Goal: Task Accomplishment & Management: Manage account settings

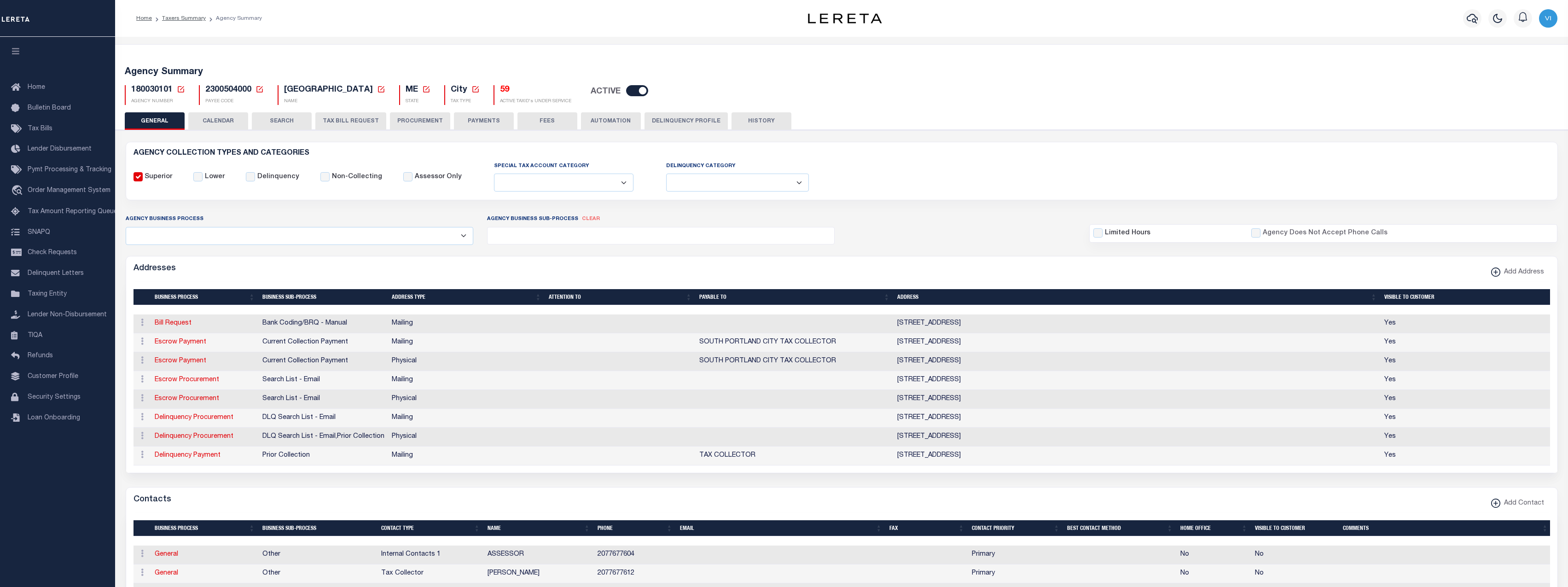
select select
click at [60, 207] on link "Tax Amount Reporting Queue" at bounding box center [57, 211] width 115 height 20
click at [158, 91] on span "180030101" at bounding box center [151, 90] width 41 height 9
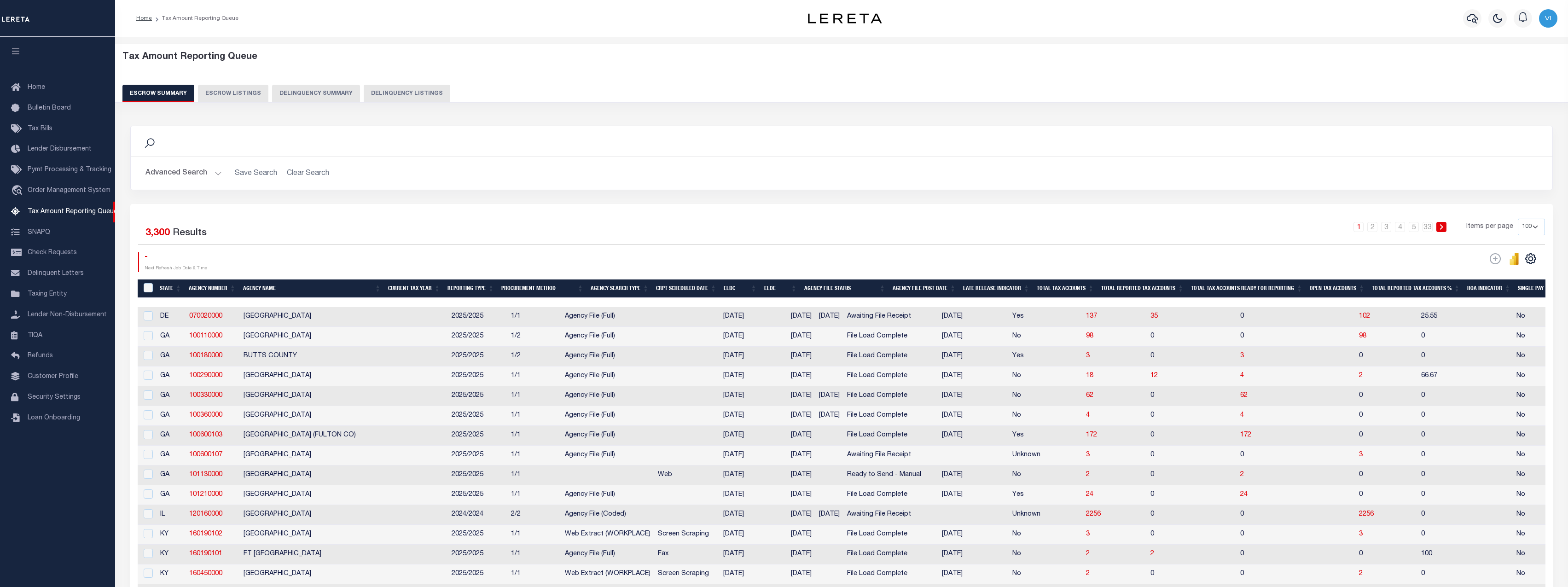
select select "100"
click at [51, 198] on link "travel_explore Order Management System" at bounding box center [57, 191] width 115 height 21
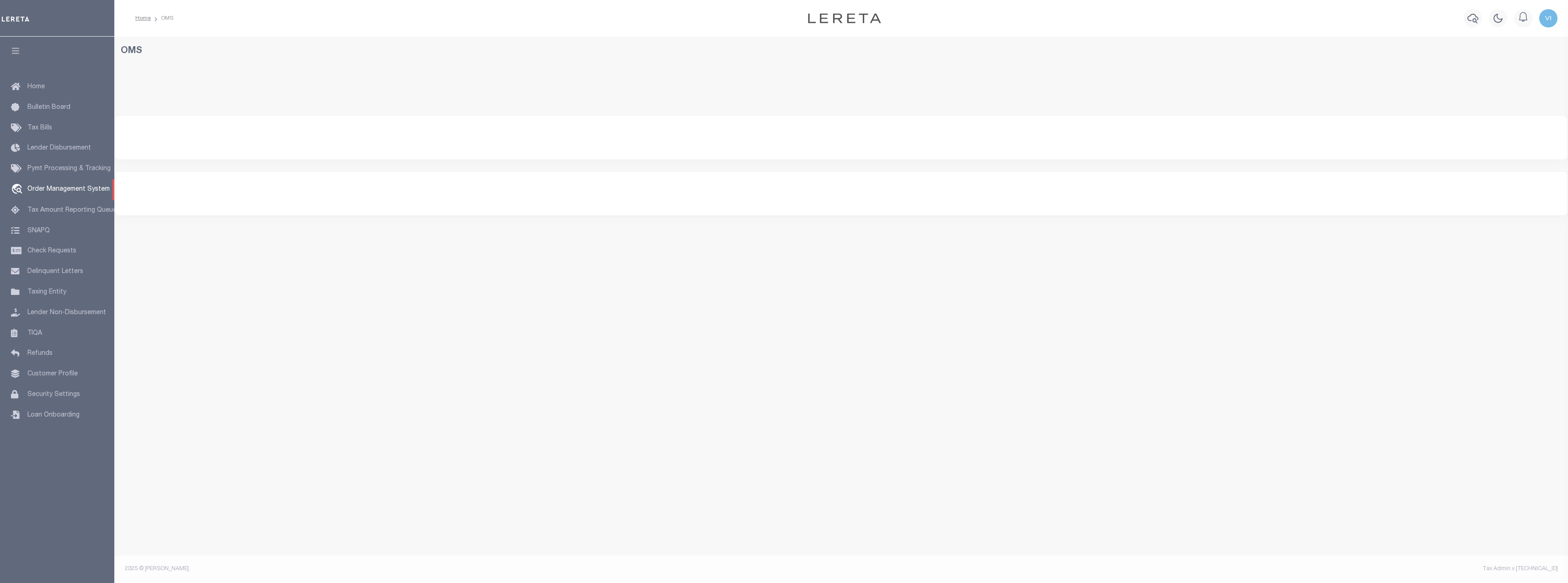
select select "200"
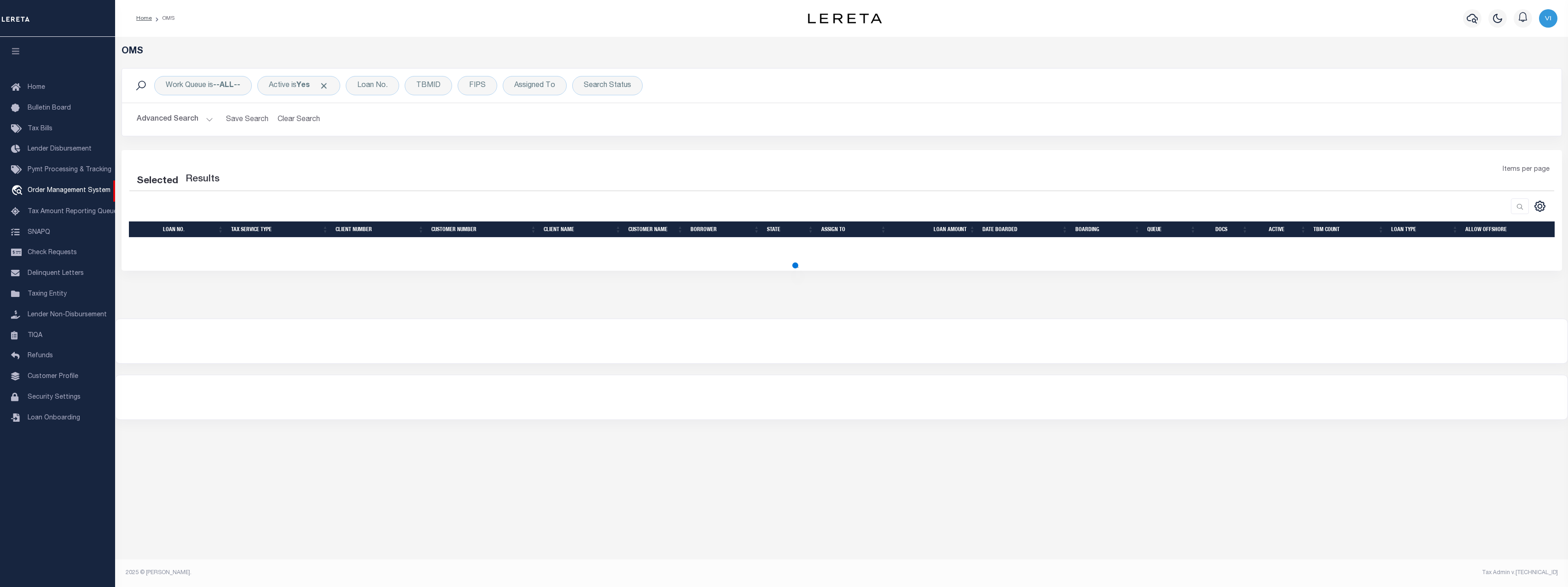
select select "200"
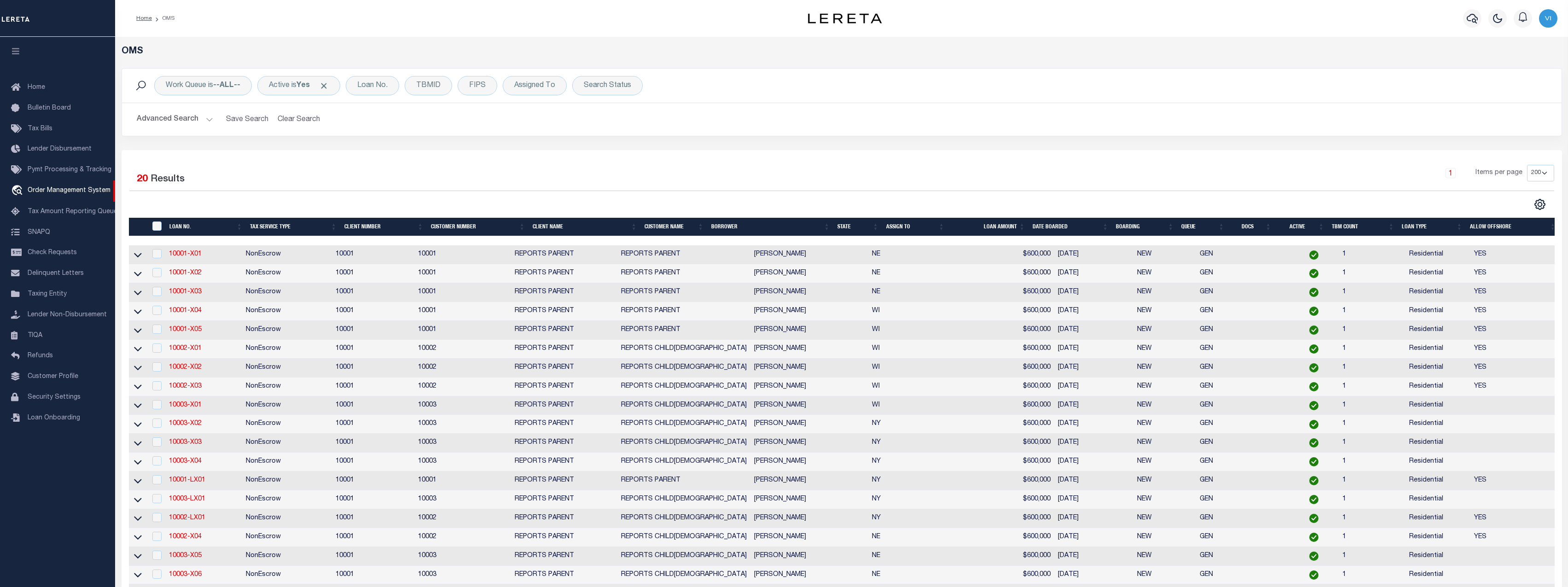
scroll to position [208, 0]
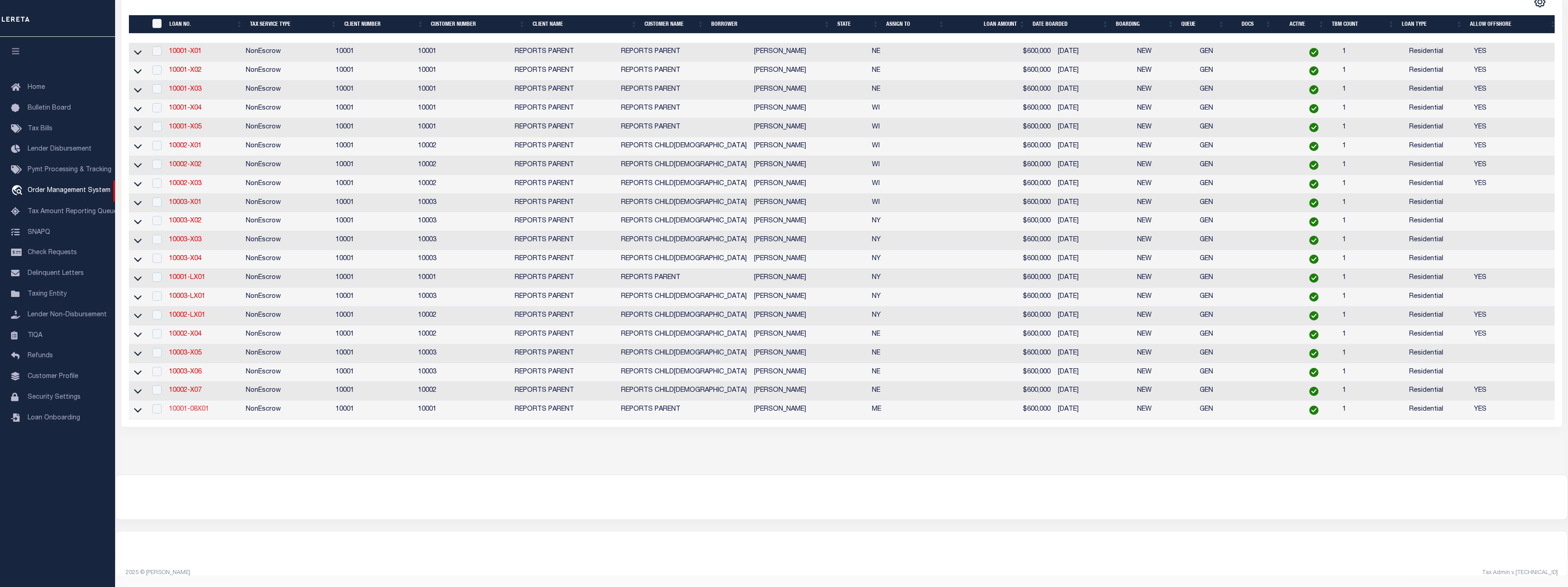
click at [189, 413] on link "10001-08X01" at bounding box center [189, 409] width 41 height 7
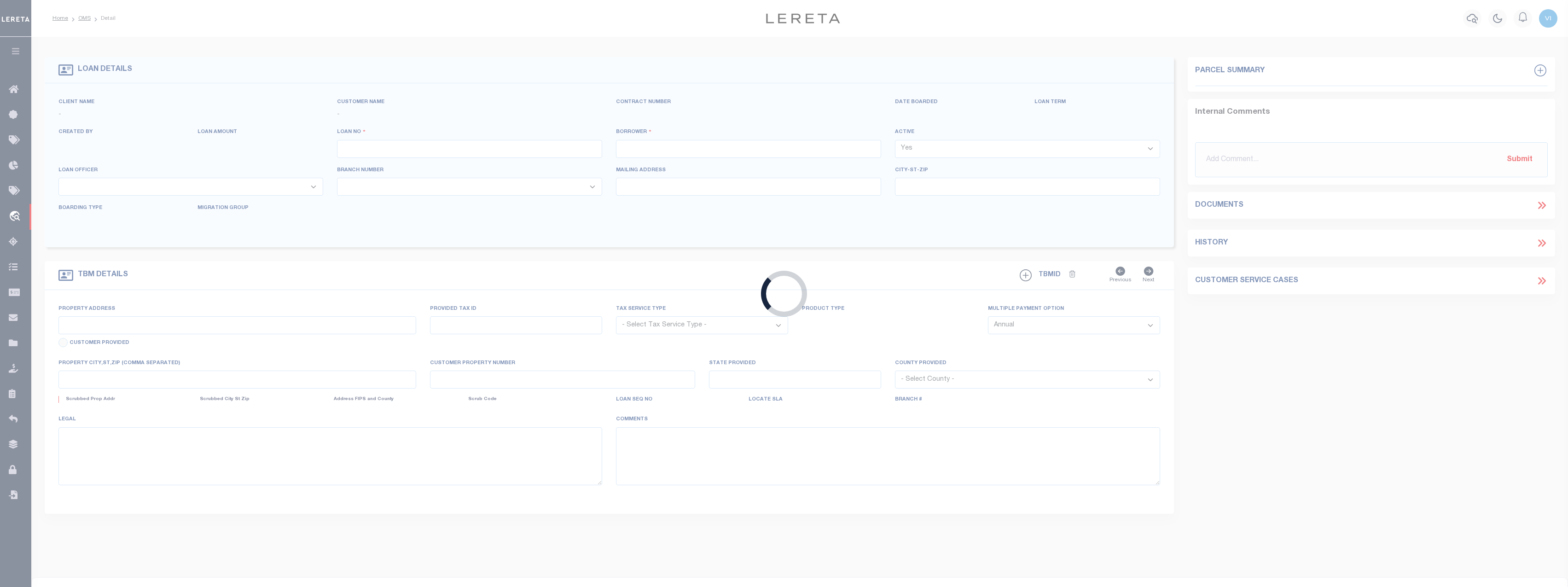
type input "10001-08X01"
type input "[PERSON_NAME]"
select select
type input "10/07/2025"
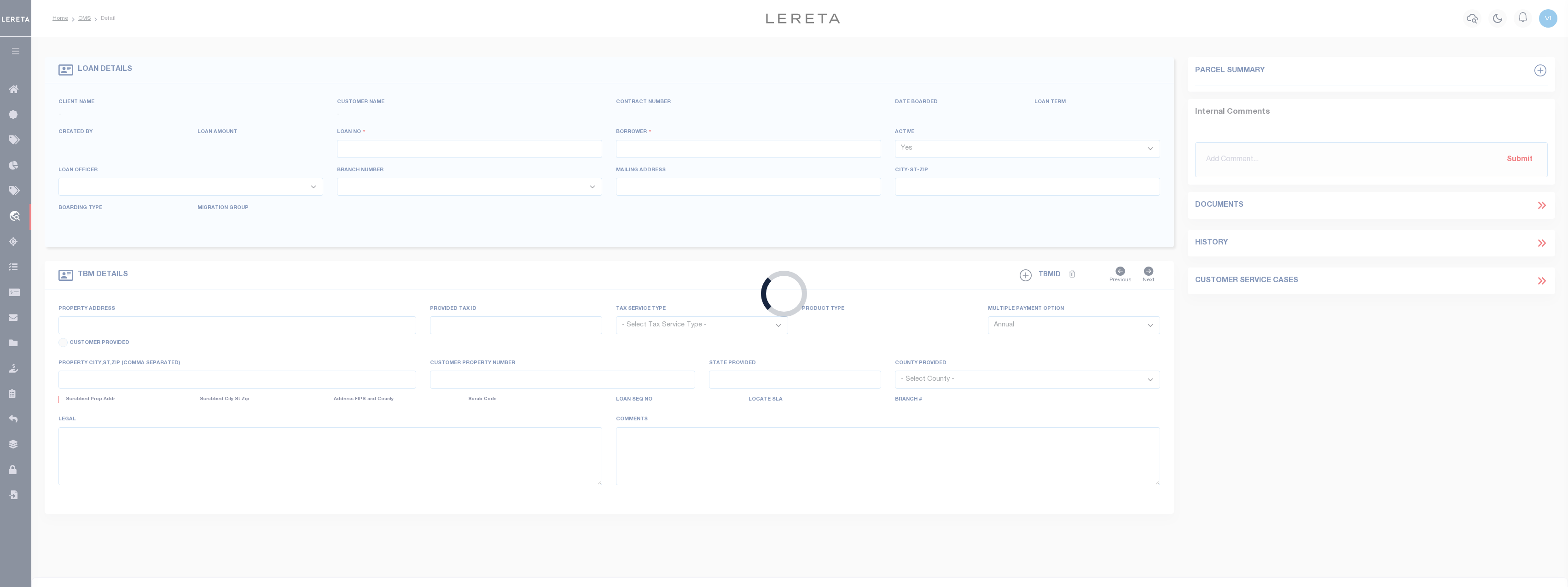
select select "10"
select select "NonEscrow"
select select "155747"
type input "[STREET_ADDRESS][PERSON_NAME]"
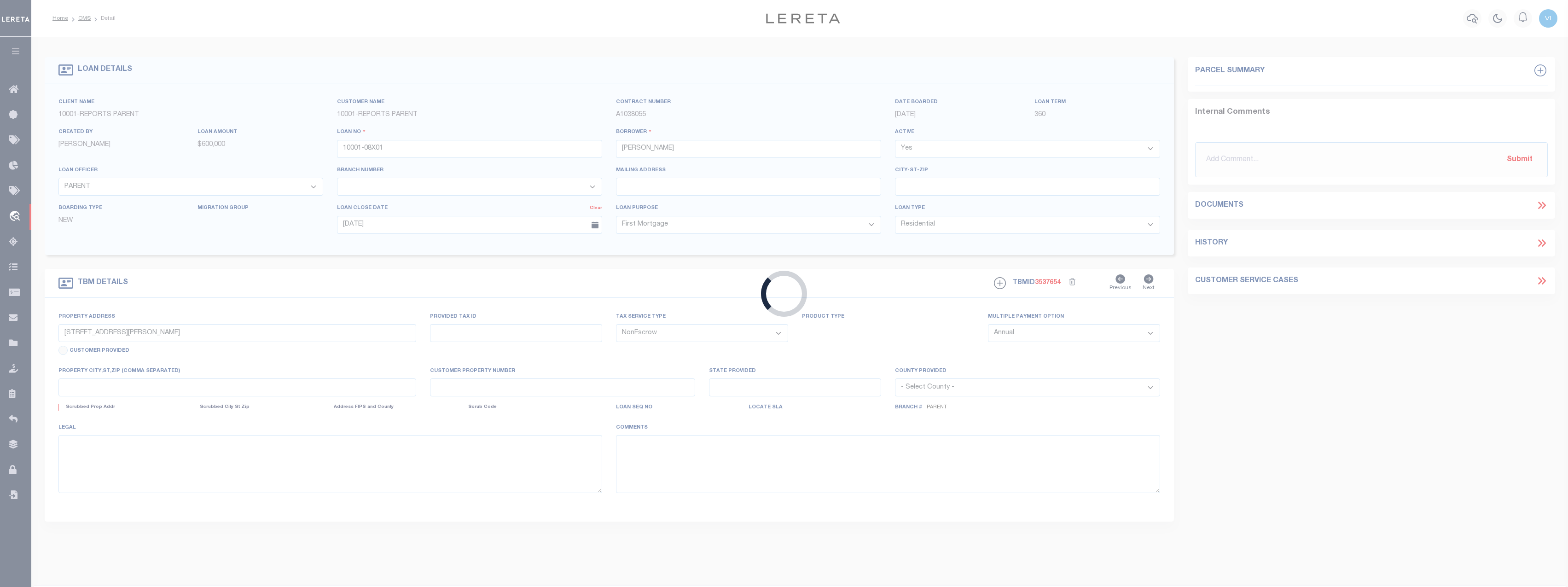
select select
type input "[GEOGRAPHIC_DATA] 04106-3850"
type input "10001-X01"
type input "ME"
select select
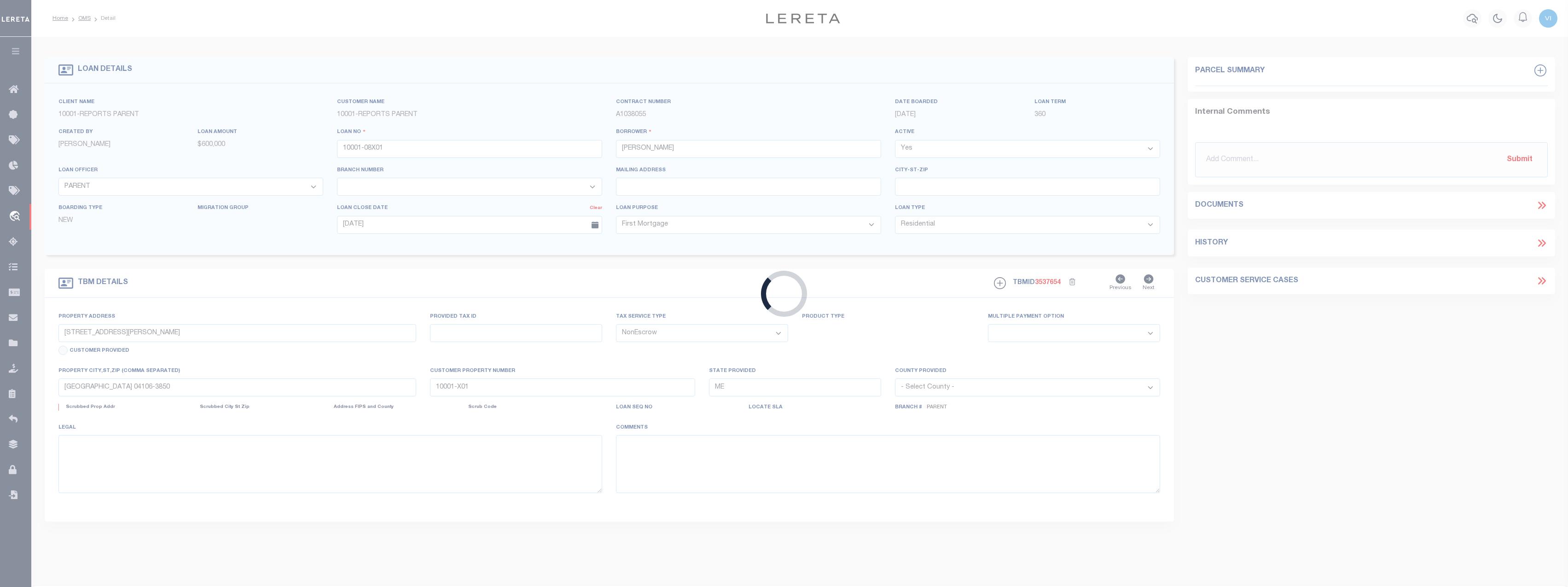
select select "26358"
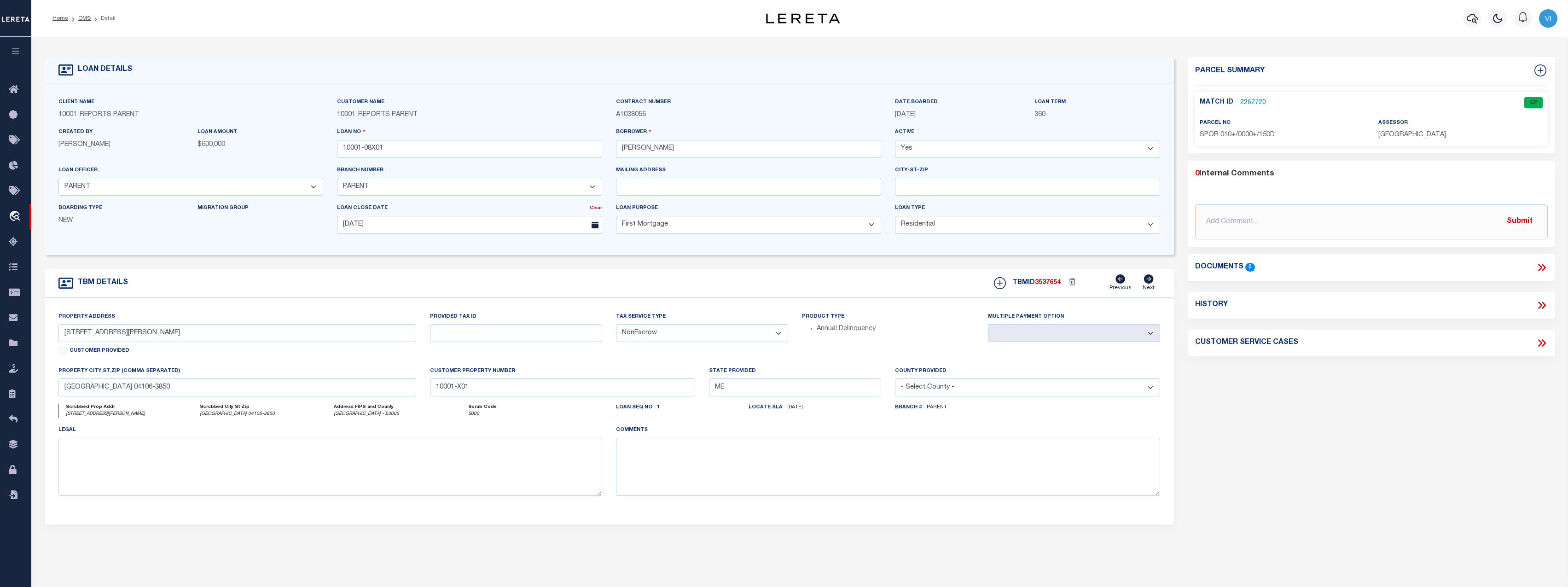
click at [1254, 98] on link "2262720" at bounding box center [1253, 103] width 26 height 10
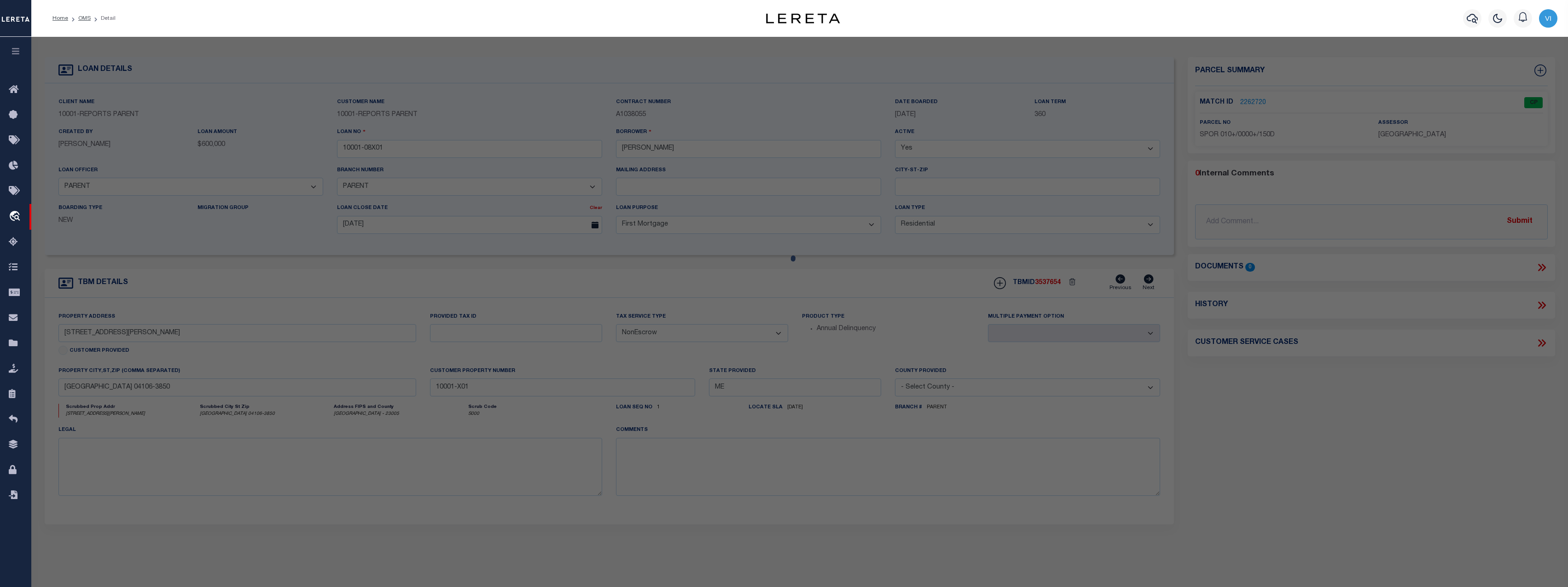
checkbox input "false"
select select "CP"
type input "DUGAN,EILLEN S"
select select "ATL"
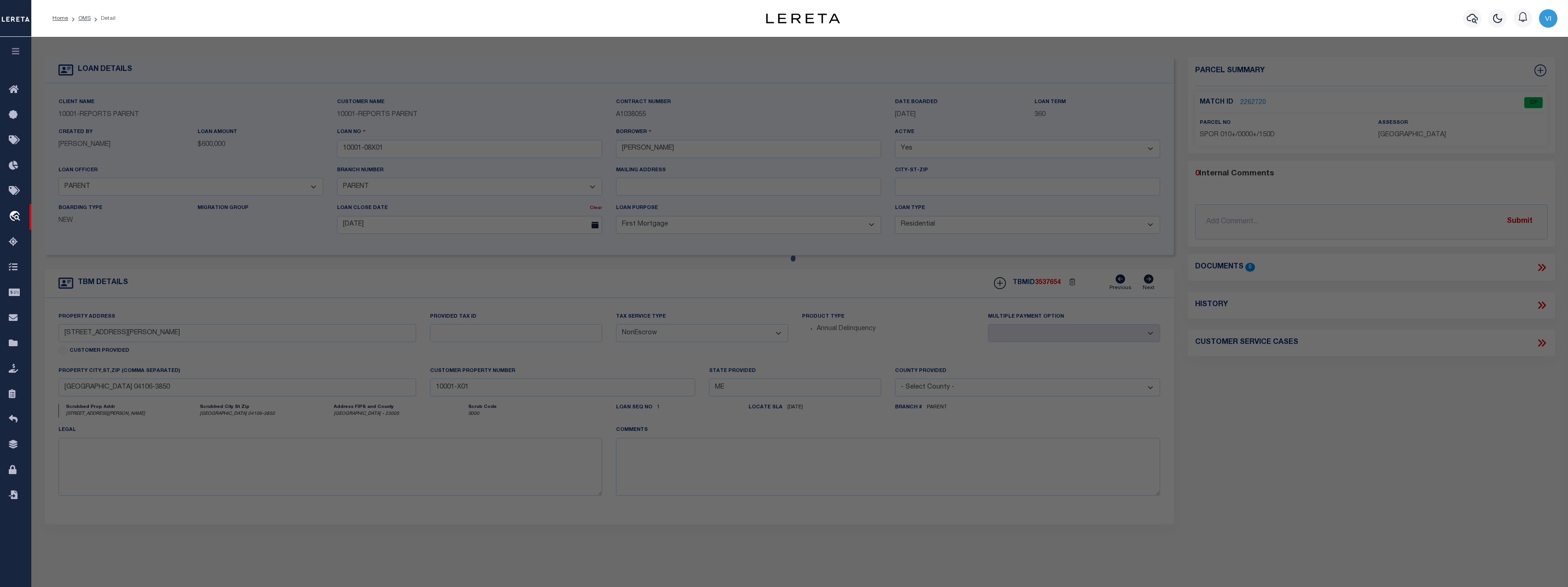
select select "ADD"
type input "22 TAYLOR ST"
checkbox input "false"
type input "SOUTH PORTLAND, ME 04106"
type textarea "LOT:150-D CITY/MUNI/TWP:SOUTH PORTLAND"
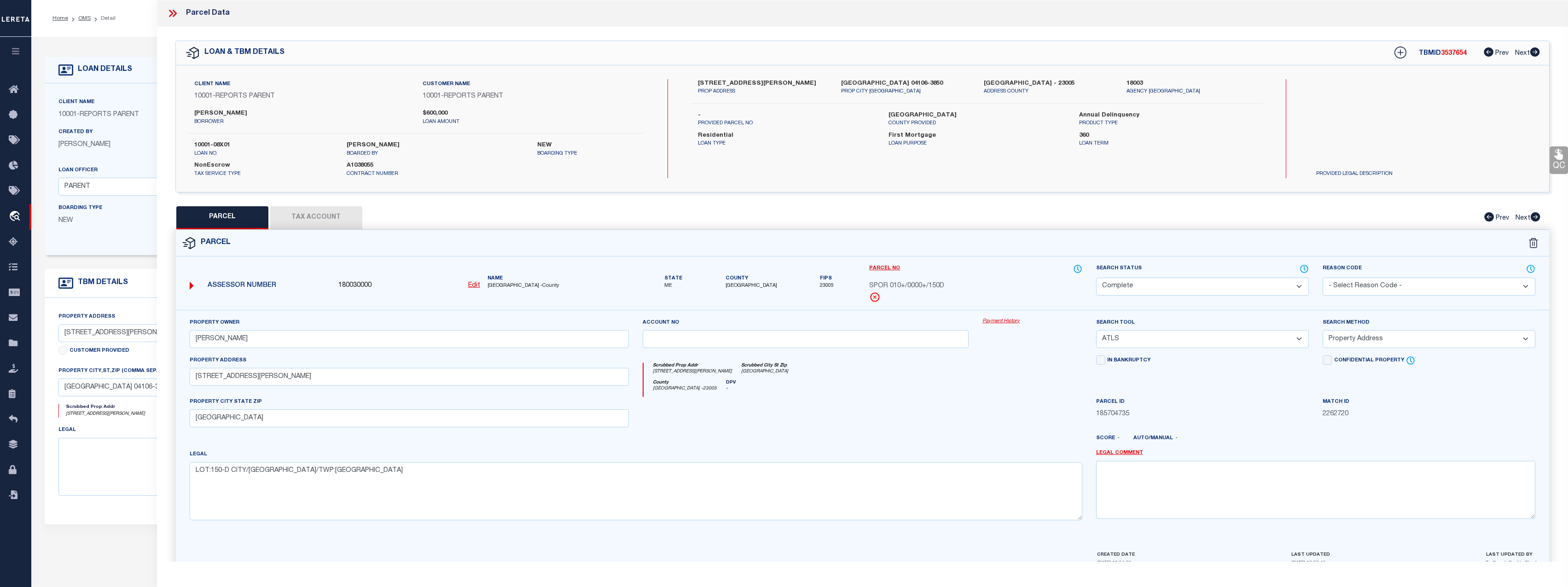
click at [324, 217] on button "Tax Account" at bounding box center [316, 218] width 92 height 23
select select "100"
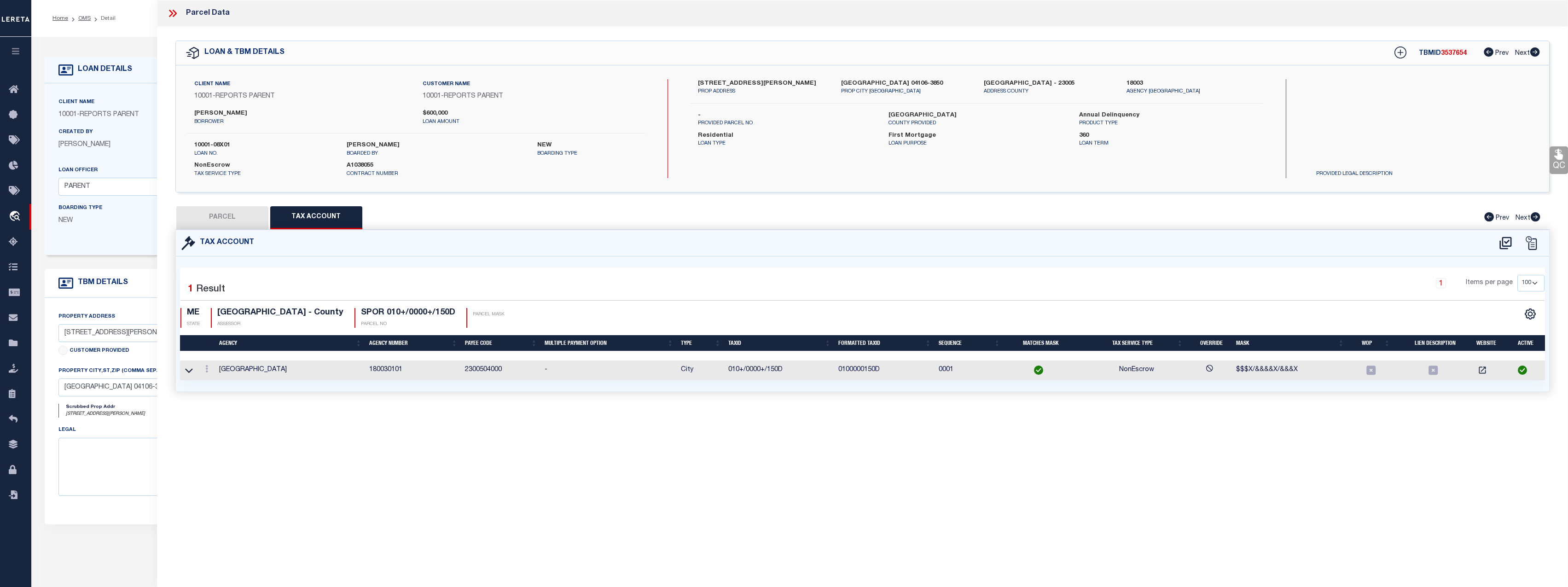
click at [163, 18] on div "Parcel Data" at bounding box center [863, 14] width 1412 height 27
click at [170, 13] on icon at bounding box center [173, 14] width 12 height 12
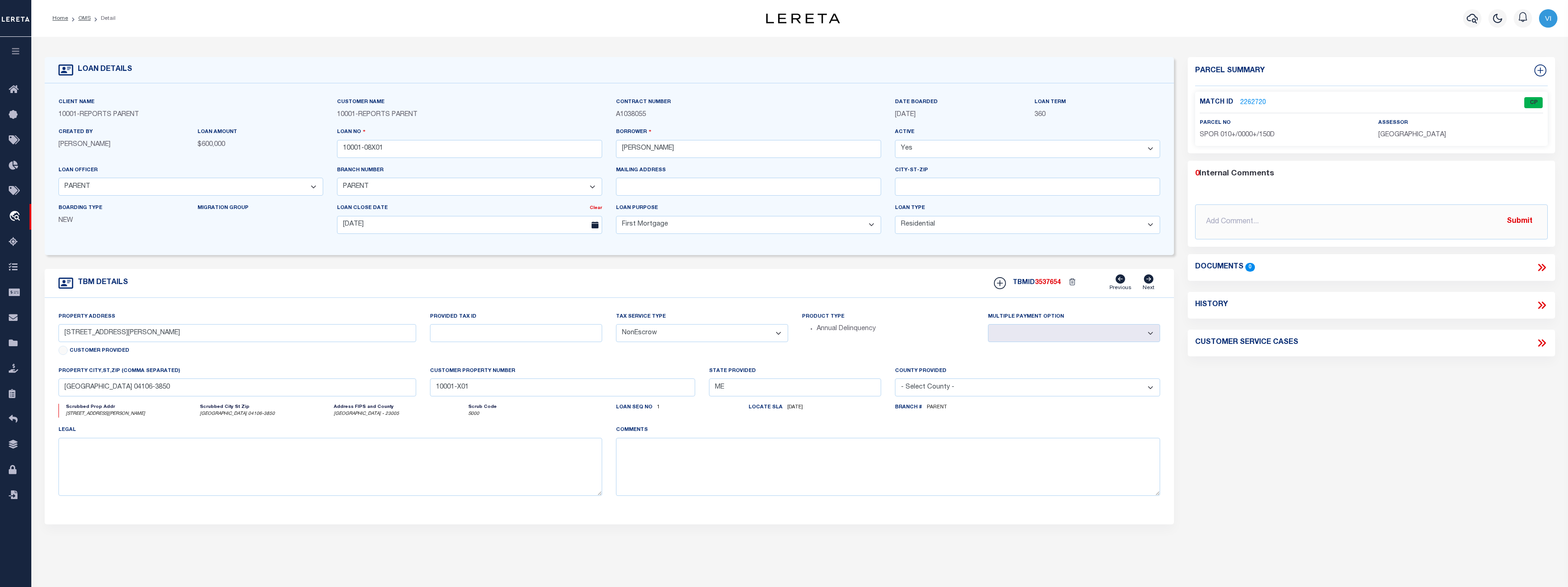
click at [1248, 99] on link "2262720" at bounding box center [1253, 103] width 26 height 10
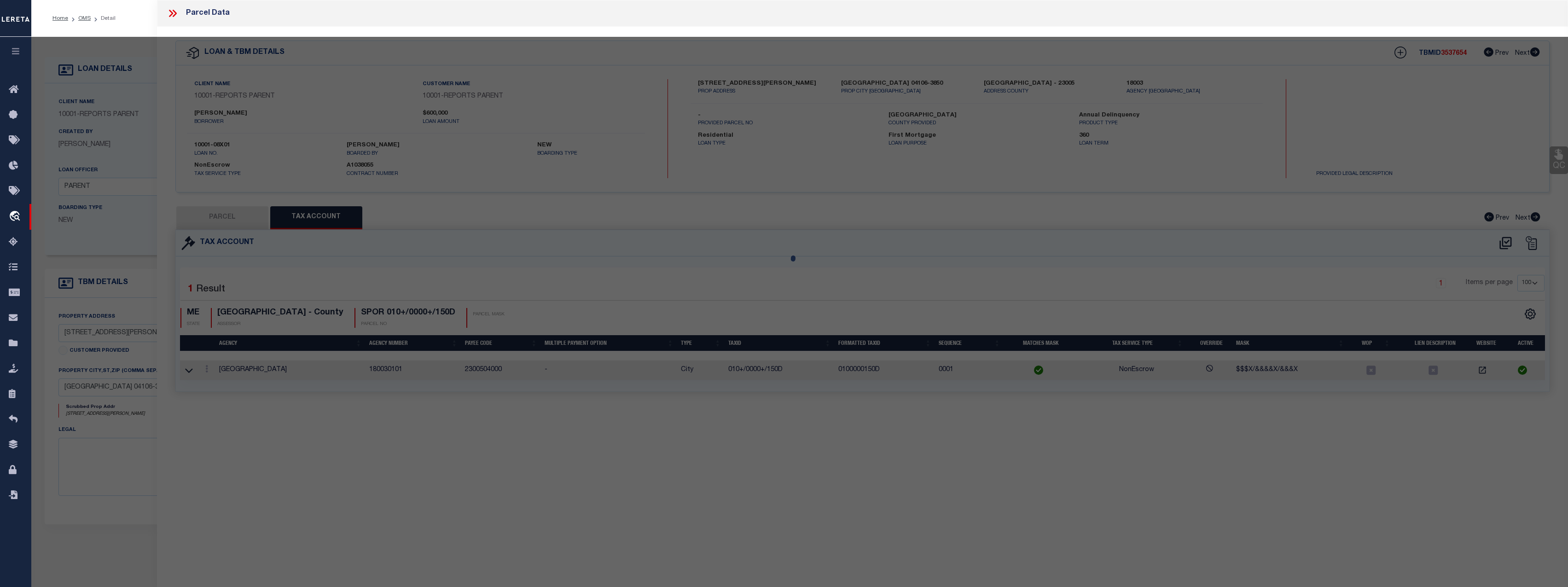
select select "AS"
select select
checkbox input "false"
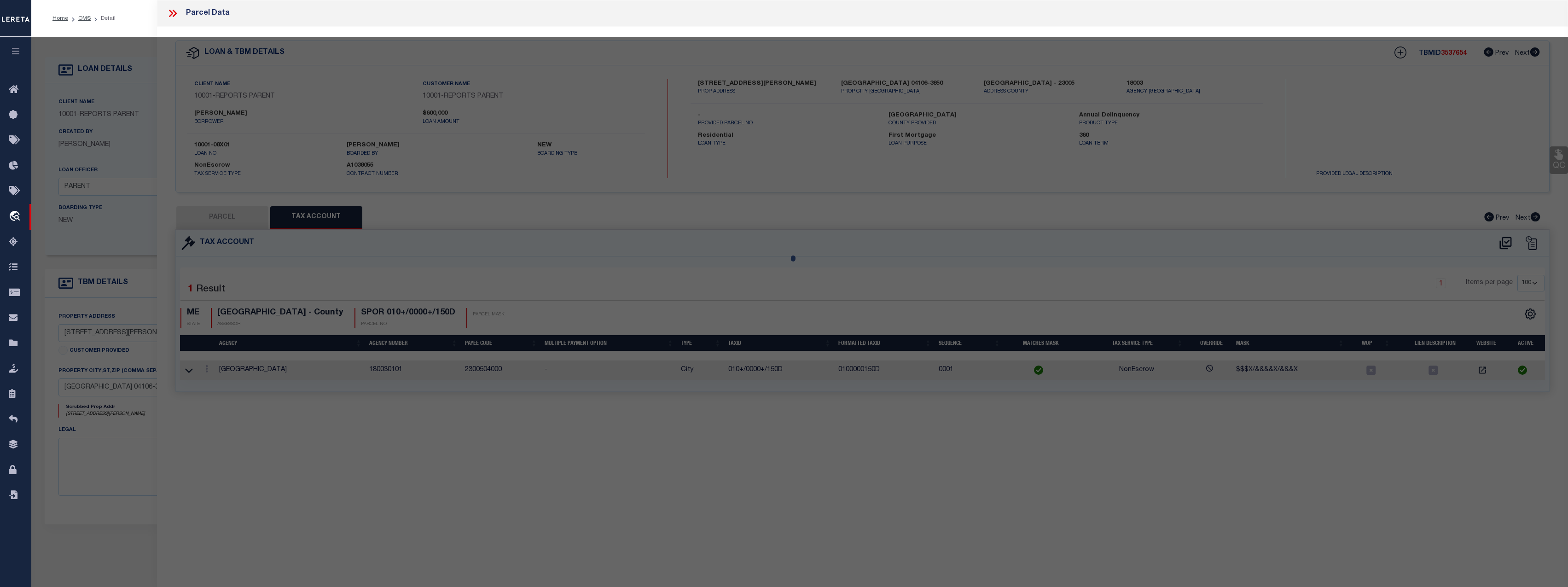
select select "CP"
type input "DUGAN,EILLEN S"
select select "ATL"
select select "ADD"
type input "22 TAYLOR ST"
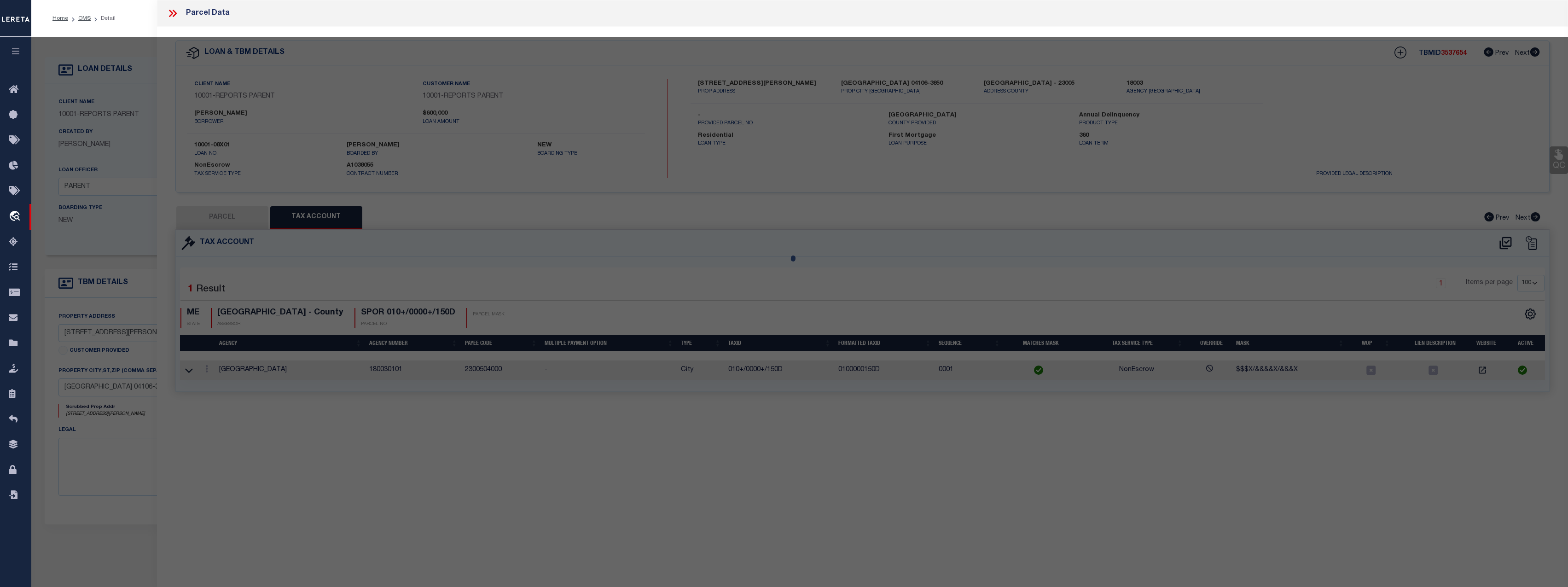
checkbox input "false"
type input "SOUTH PORTLAND, ME 04106"
type textarea "LOT:150-D CITY/MUNI/TWP:SOUTH PORTLAND"
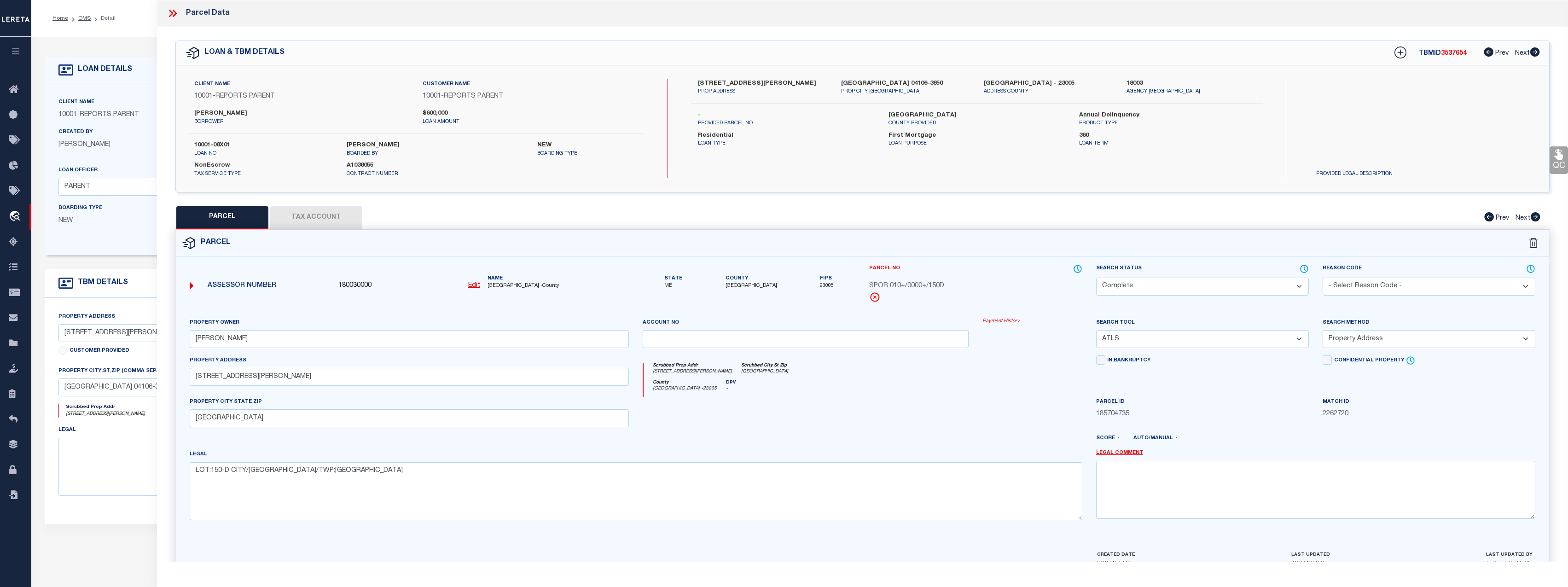
click at [1006, 322] on link "Payment History" at bounding box center [1032, 321] width 99 height 8
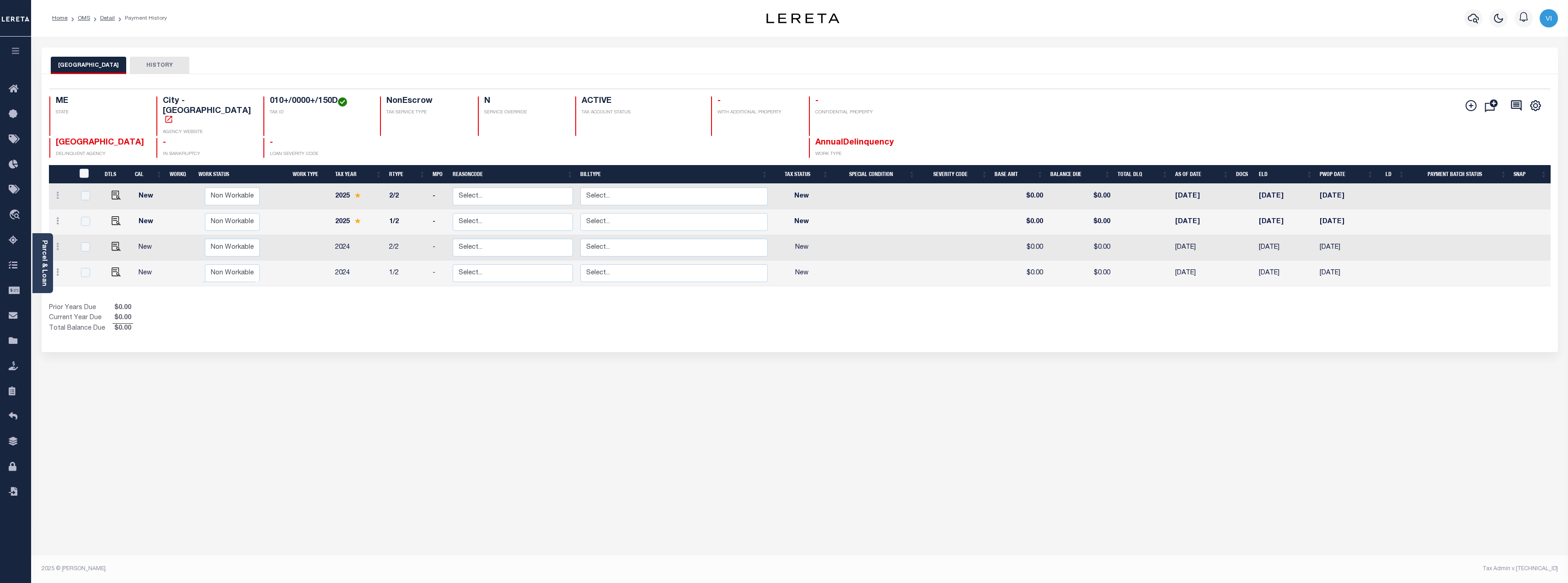
click at [309, 410] on div "SOUTH PORTLAND CITY HISTORY Selected 4 Results" at bounding box center [799, 306] width 1531 height 517
click at [360, 478] on div "SOUTH PORTLAND CITY HISTORY Selected 4 Results" at bounding box center [799, 306] width 1531 height 517
click at [49, 250] on div "Parcel & Loan" at bounding box center [42, 263] width 20 height 60
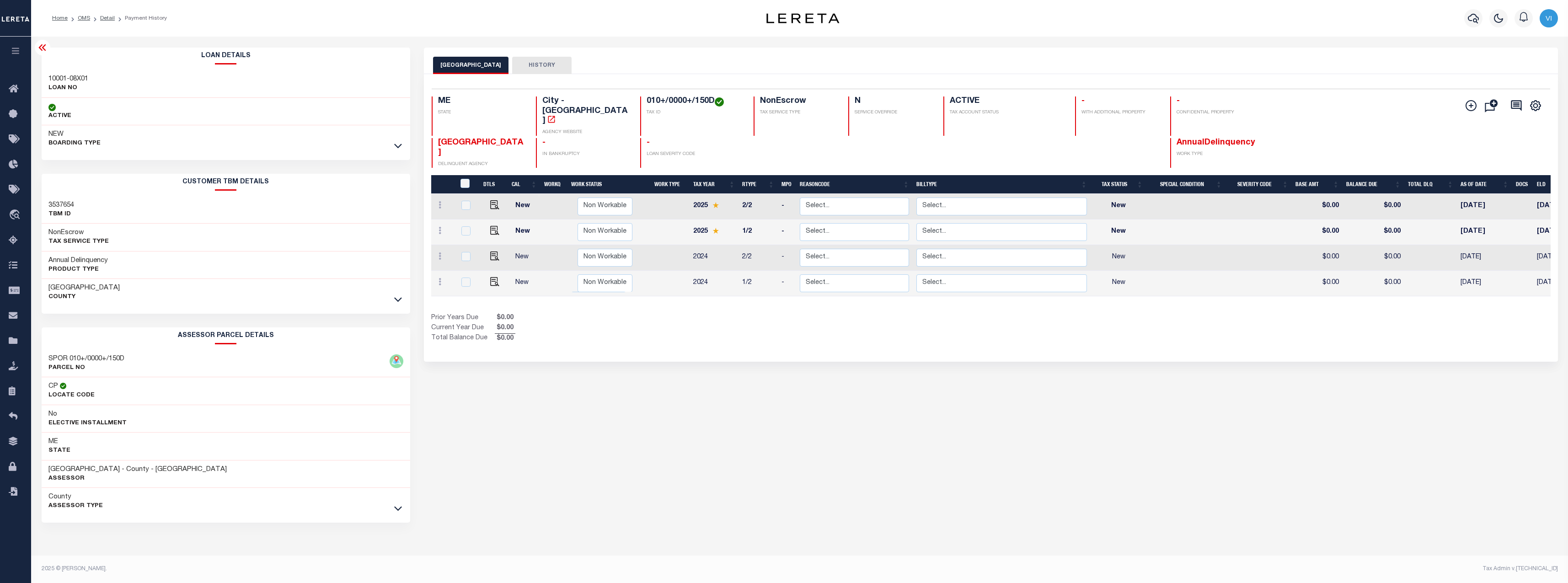
click at [69, 203] on h3 "3537654" at bounding box center [61, 206] width 26 height 10
copy h3 "3537654"
click at [14, 49] on icon "button" at bounding box center [15, 51] width 11 height 9
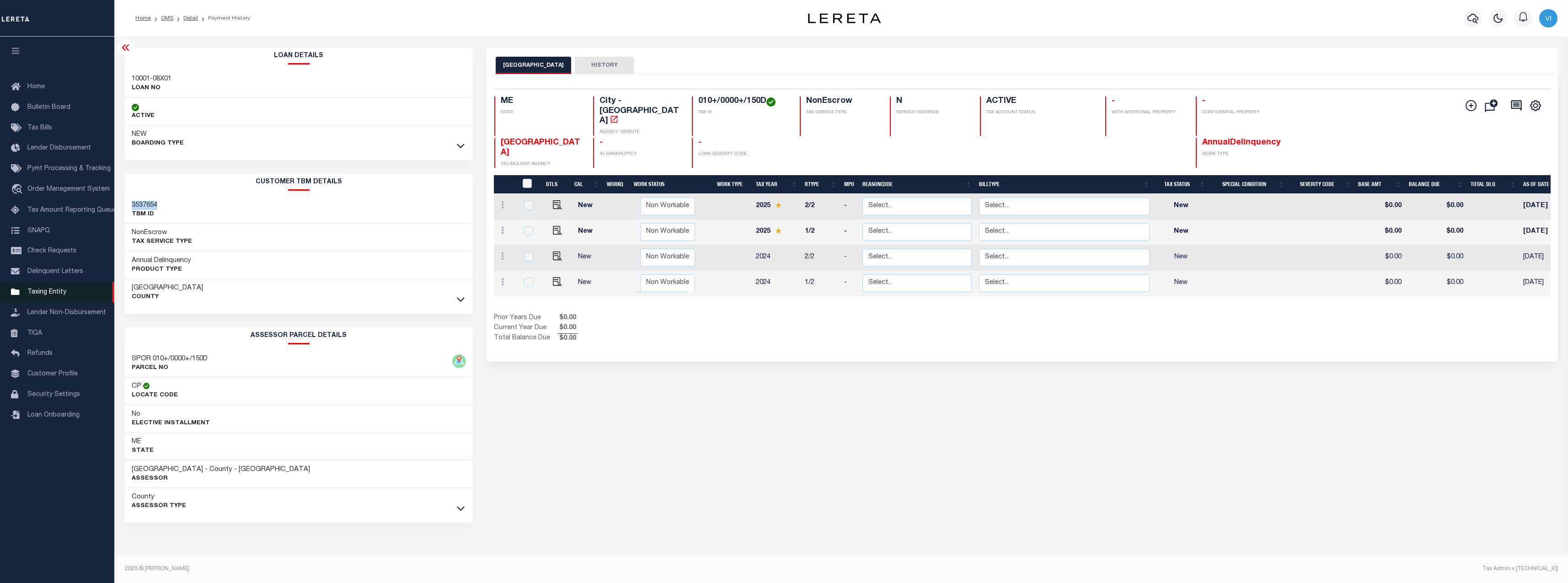
click at [48, 295] on span "Taxing Entity" at bounding box center [47, 292] width 39 height 7
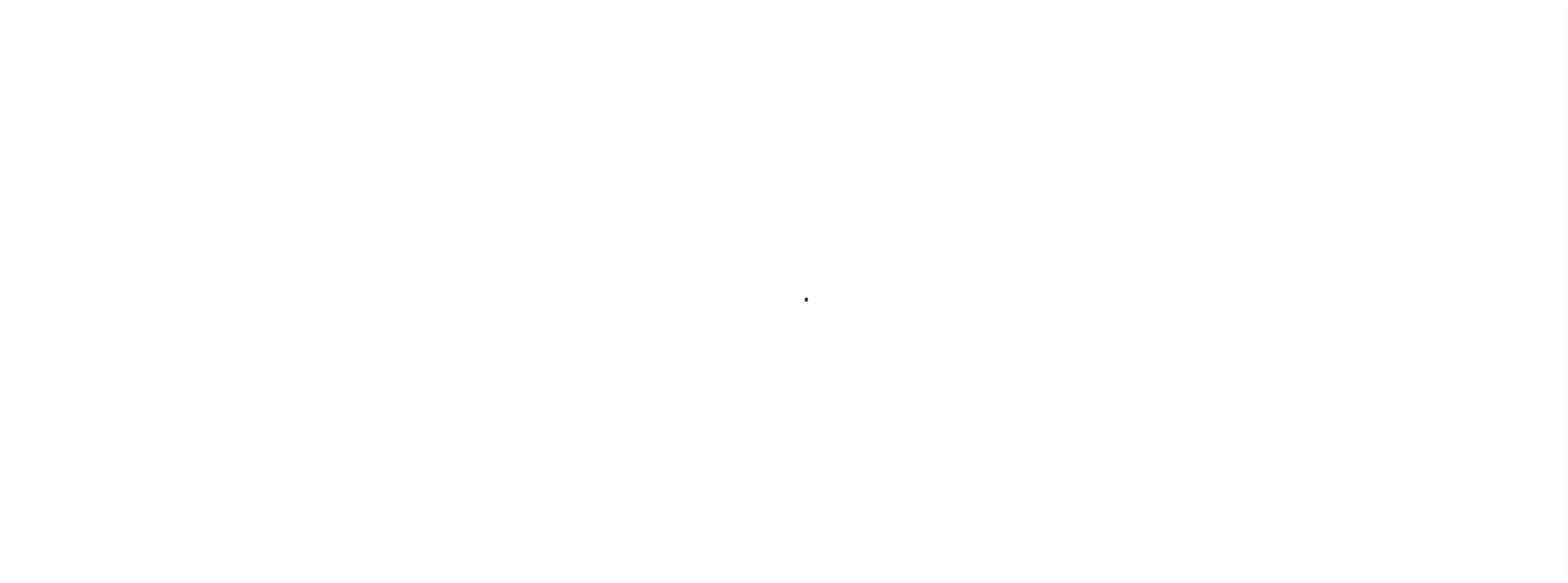
select select
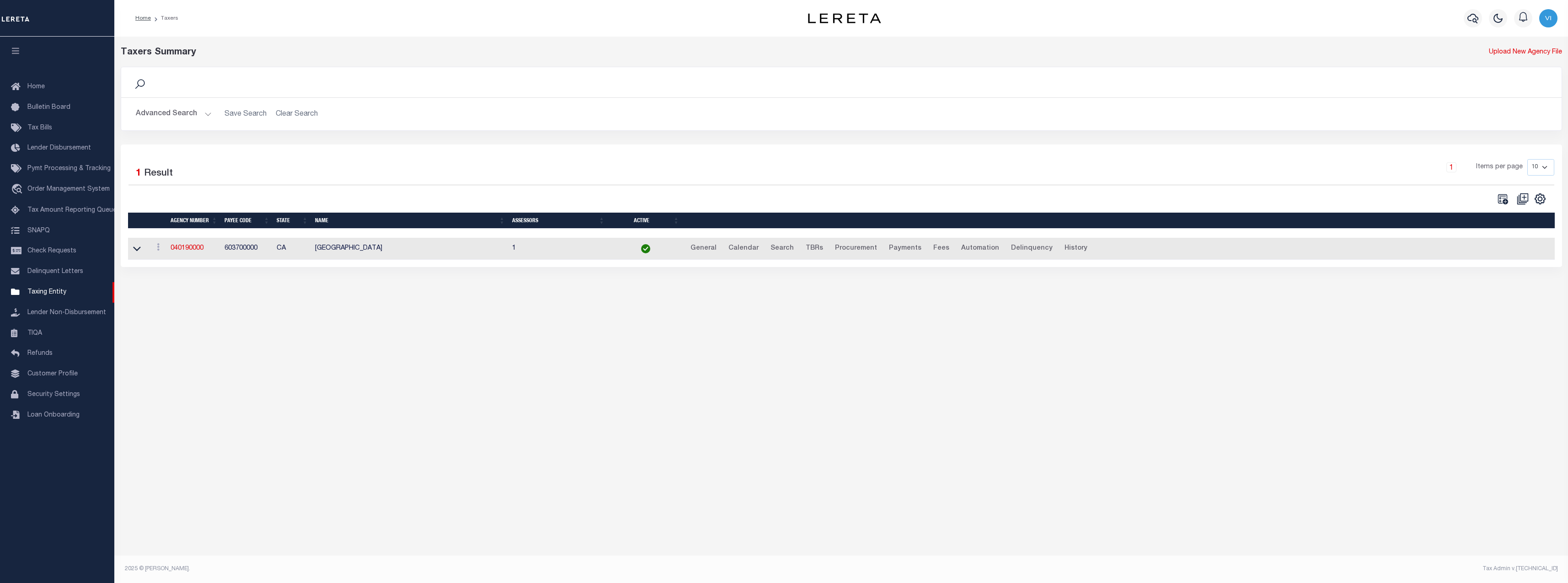
click at [192, 108] on button "Advanced Search" at bounding box center [173, 114] width 76 height 18
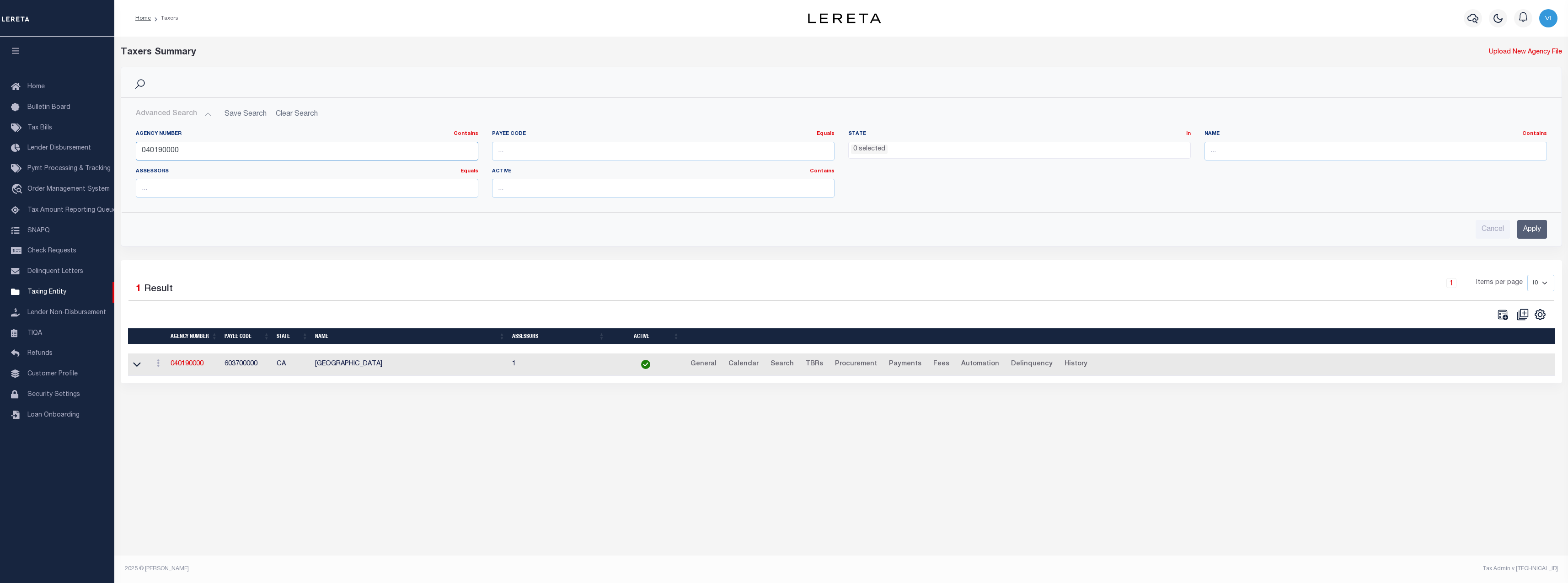
click at [314, 151] on input "040190000" at bounding box center [307, 152] width 342 height 19
paste input "390690"
type input "3906900000"
click at [578, 145] on input "number" at bounding box center [663, 152] width 342 height 19
paste input "3906900000"
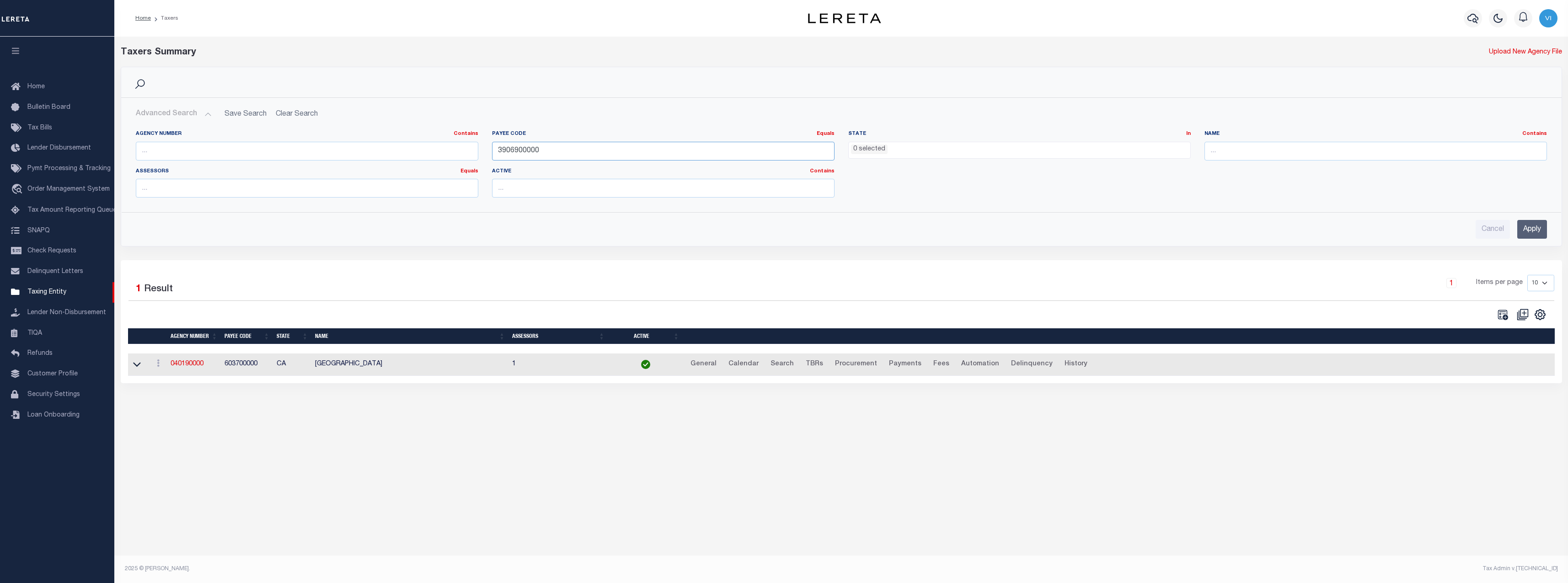
type input "3906900000"
click at [1530, 231] on input "Apply" at bounding box center [1532, 230] width 30 height 19
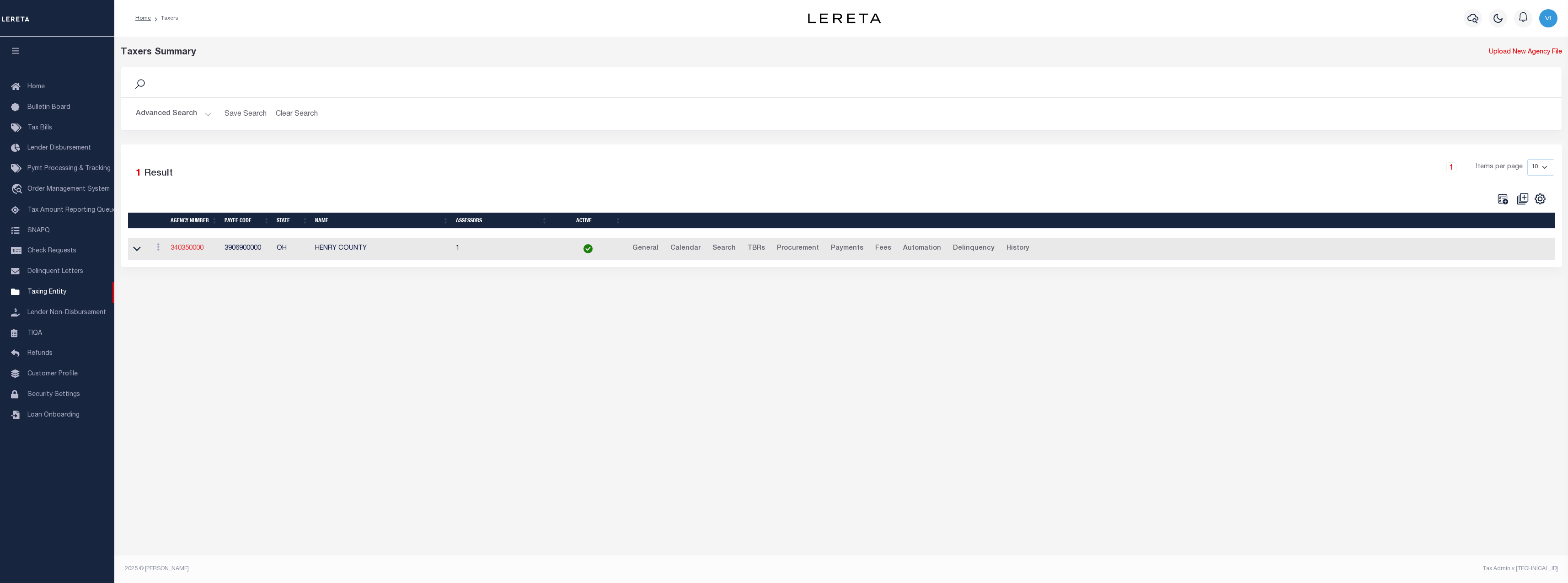
click at [190, 251] on link "340350000" at bounding box center [187, 248] width 33 height 7
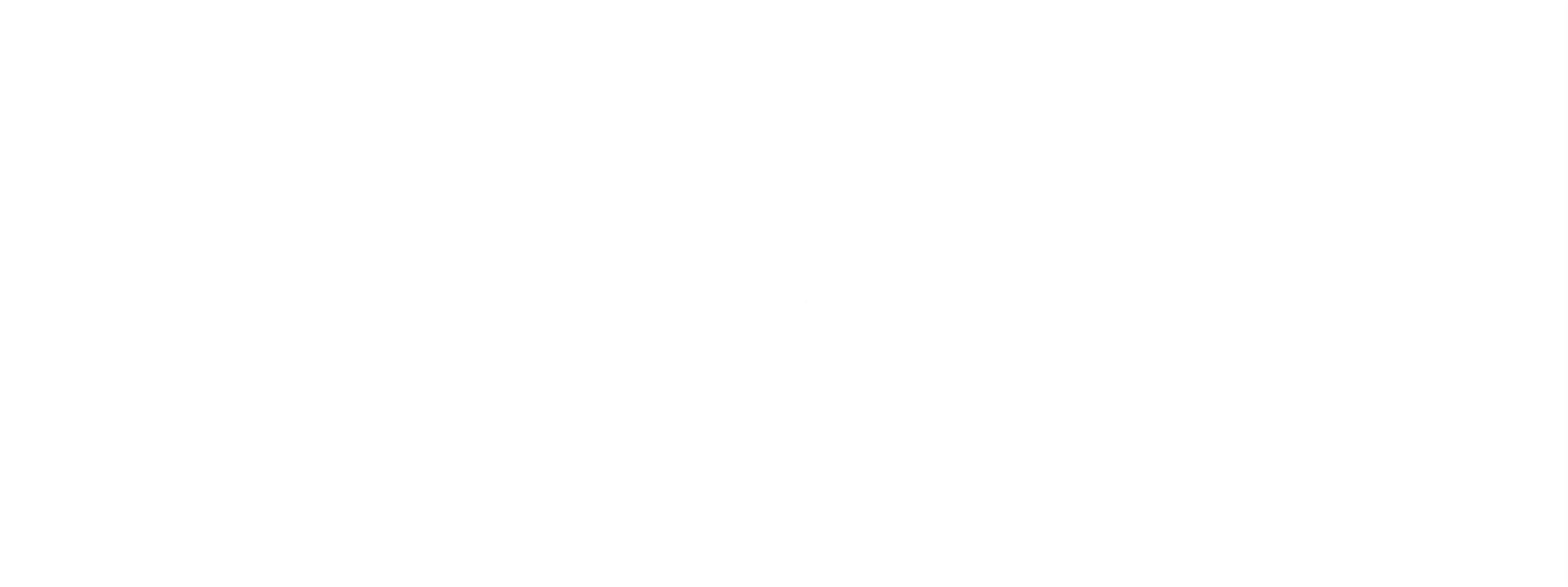
select select
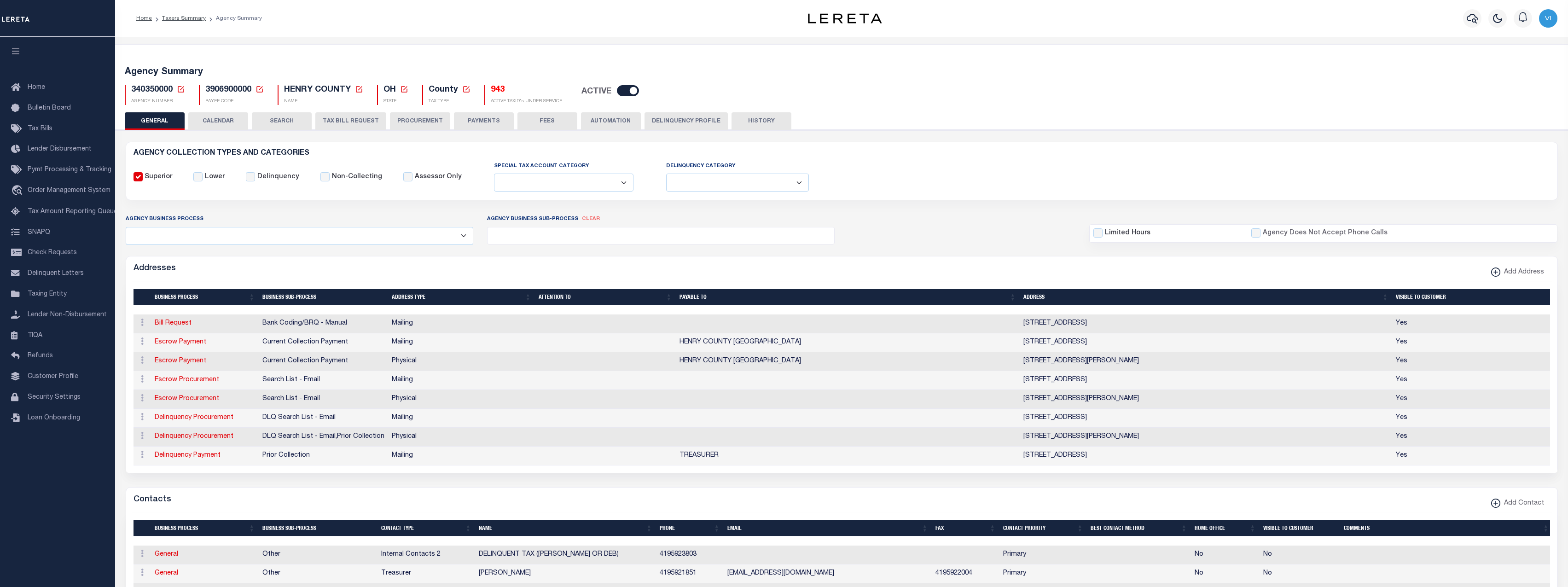
click at [222, 126] on button "CALENDAR" at bounding box center [218, 121] width 60 height 17
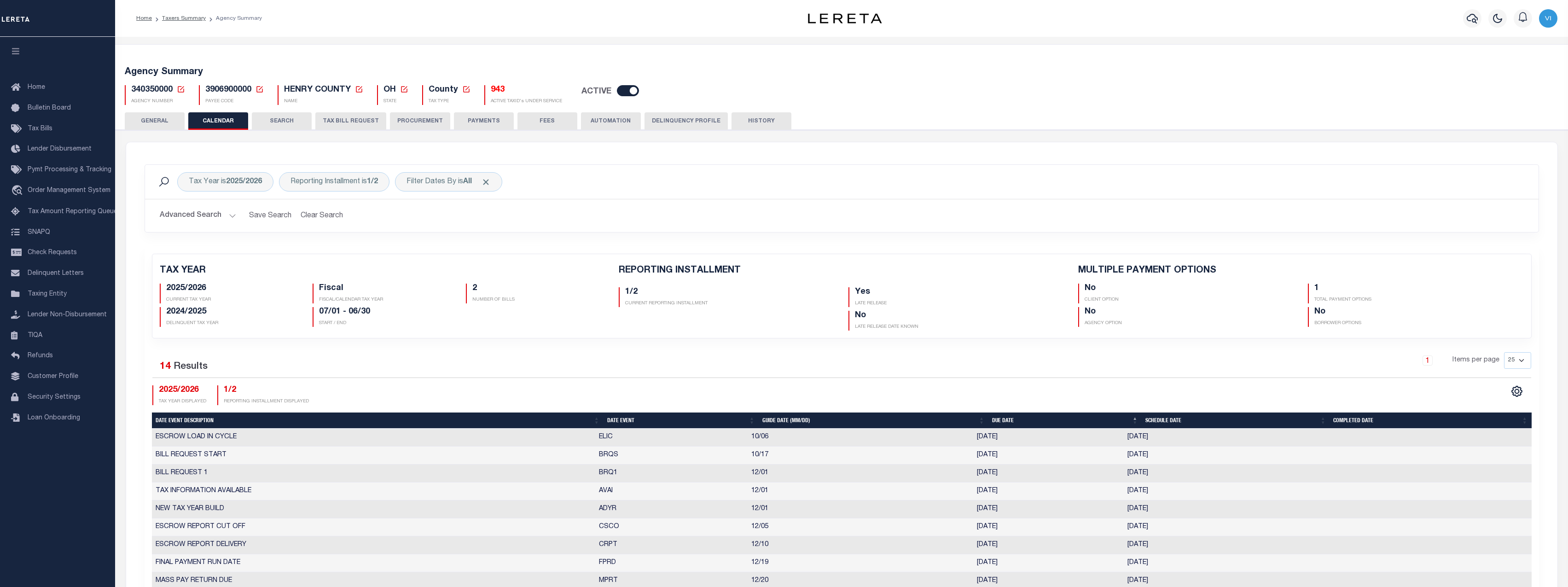
checkbox input "false"
type input "1"
click at [168, 122] on button "GENERAL" at bounding box center [154, 121] width 60 height 17
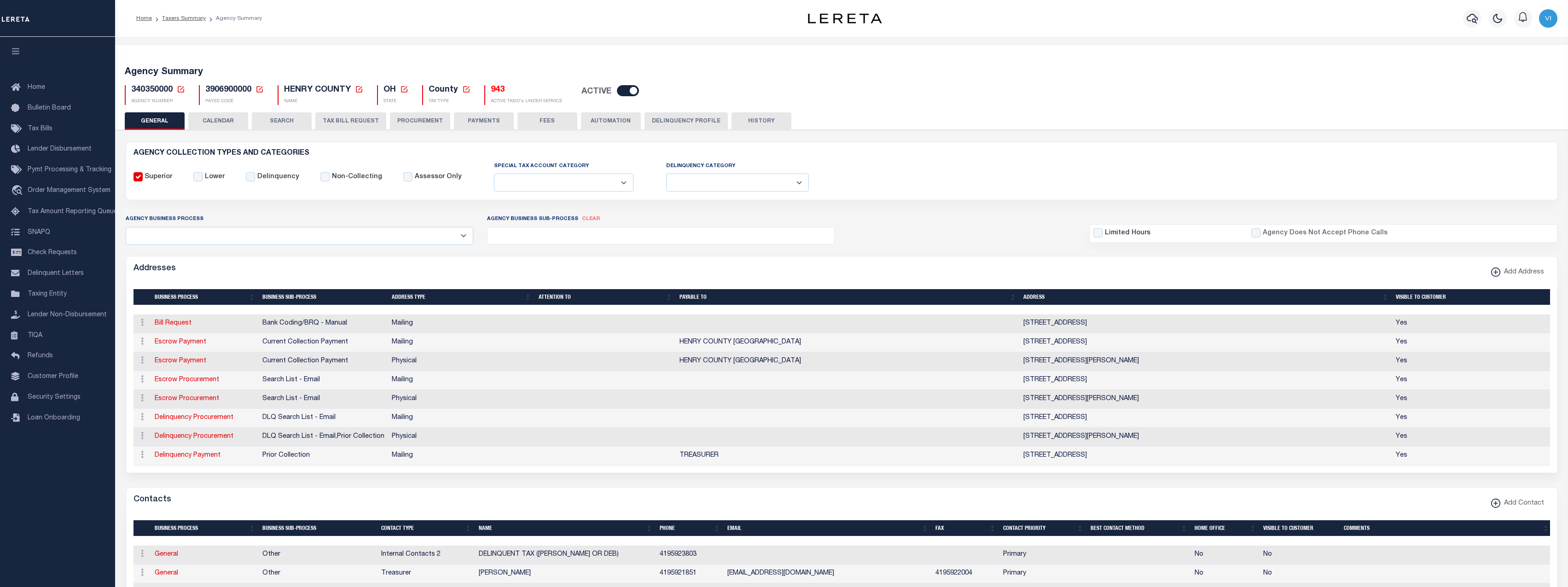
click at [295, 121] on button "SEARCH" at bounding box center [282, 121] width 60 height 17
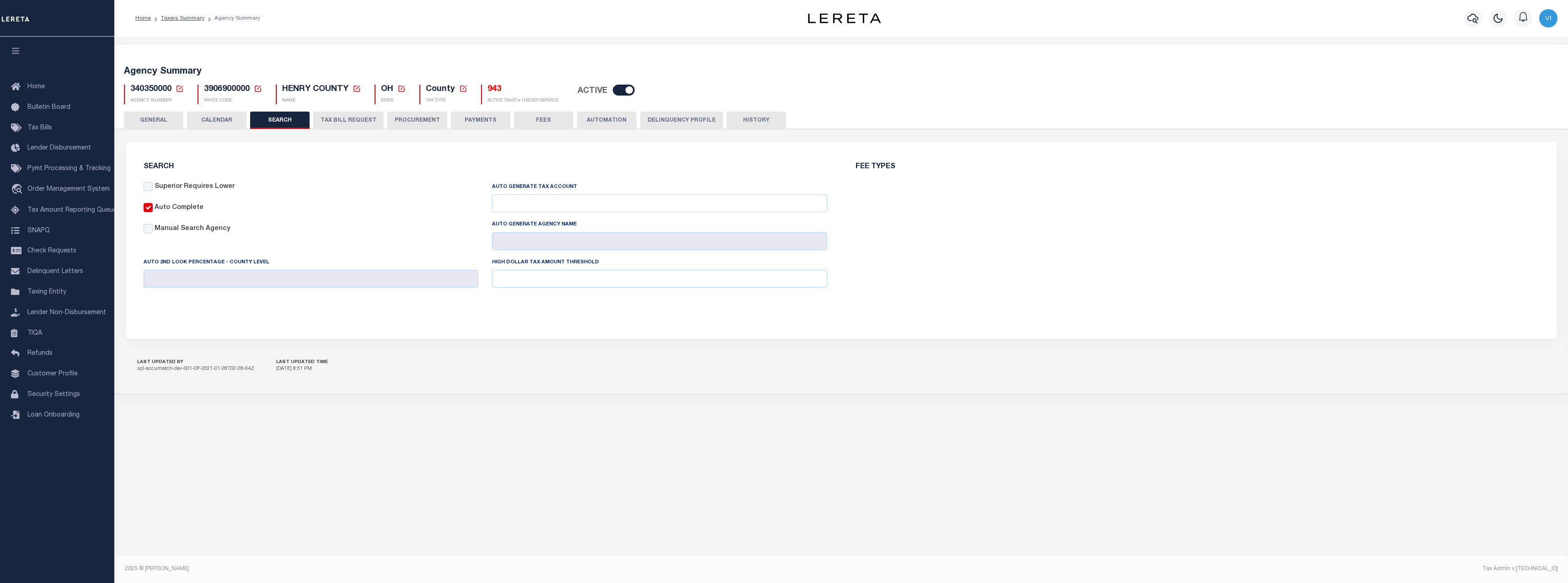
checkbox input "false"
type input "12000"
click at [392, 121] on button "PROCUREMENT" at bounding box center [417, 120] width 60 height 17
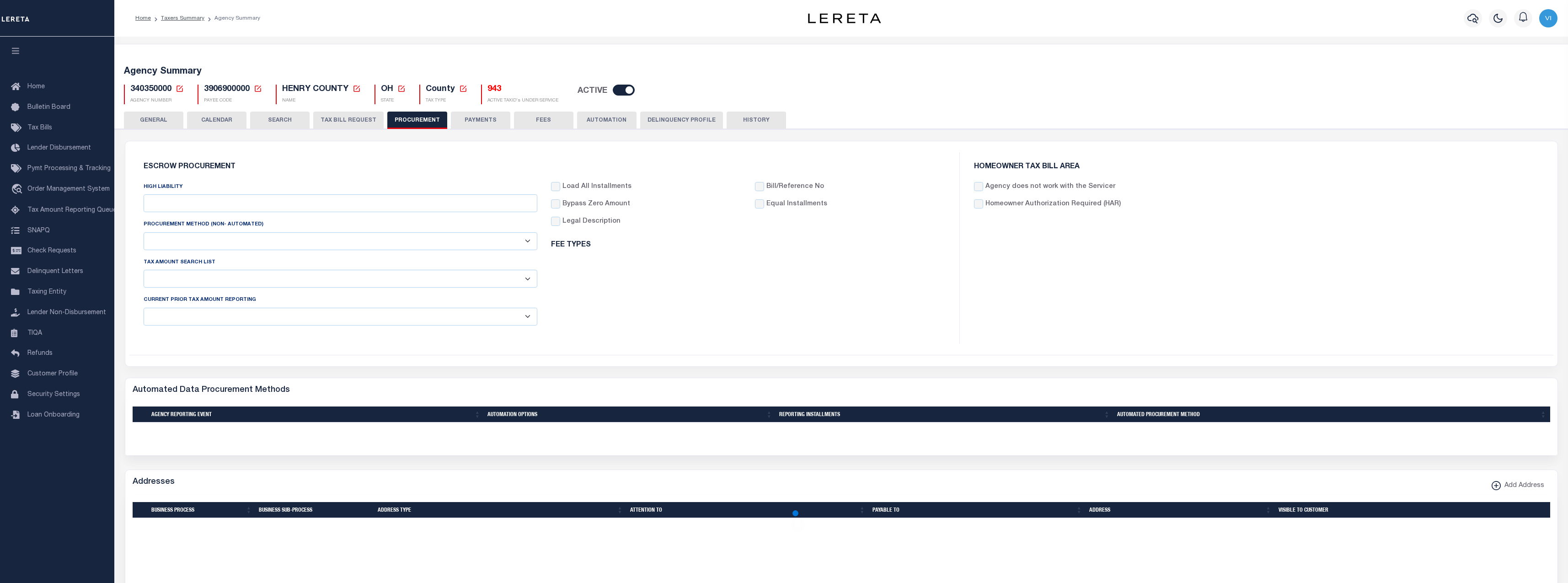
type input "$12,000"
select select "1"
select select "4"
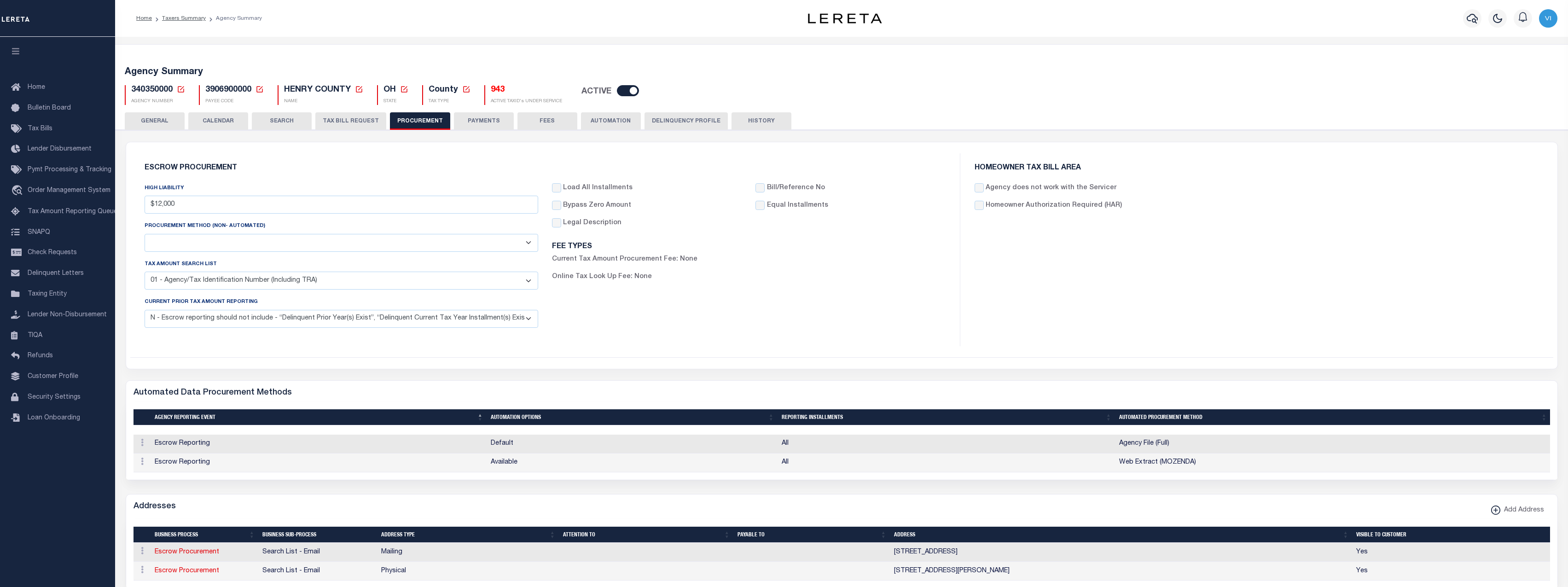
click at [667, 122] on button "Delinquency Profile" at bounding box center [686, 121] width 83 height 17
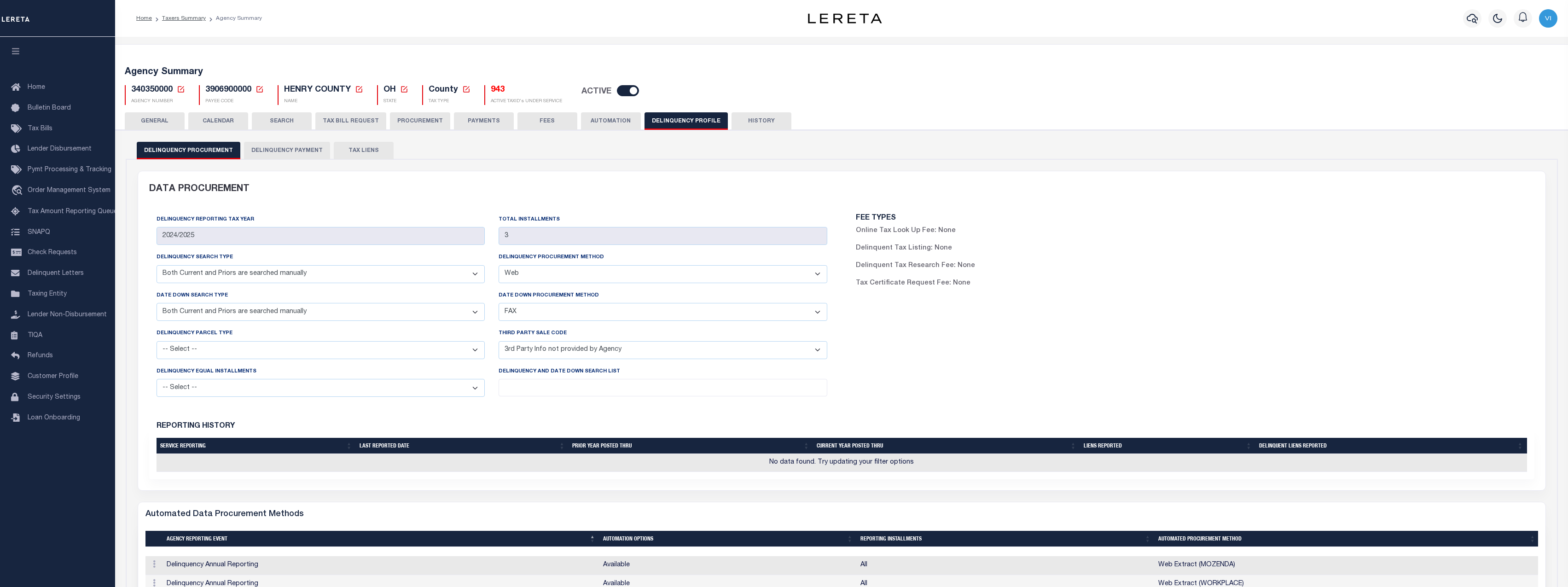
click at [150, 117] on button "GENERAL" at bounding box center [154, 121] width 60 height 17
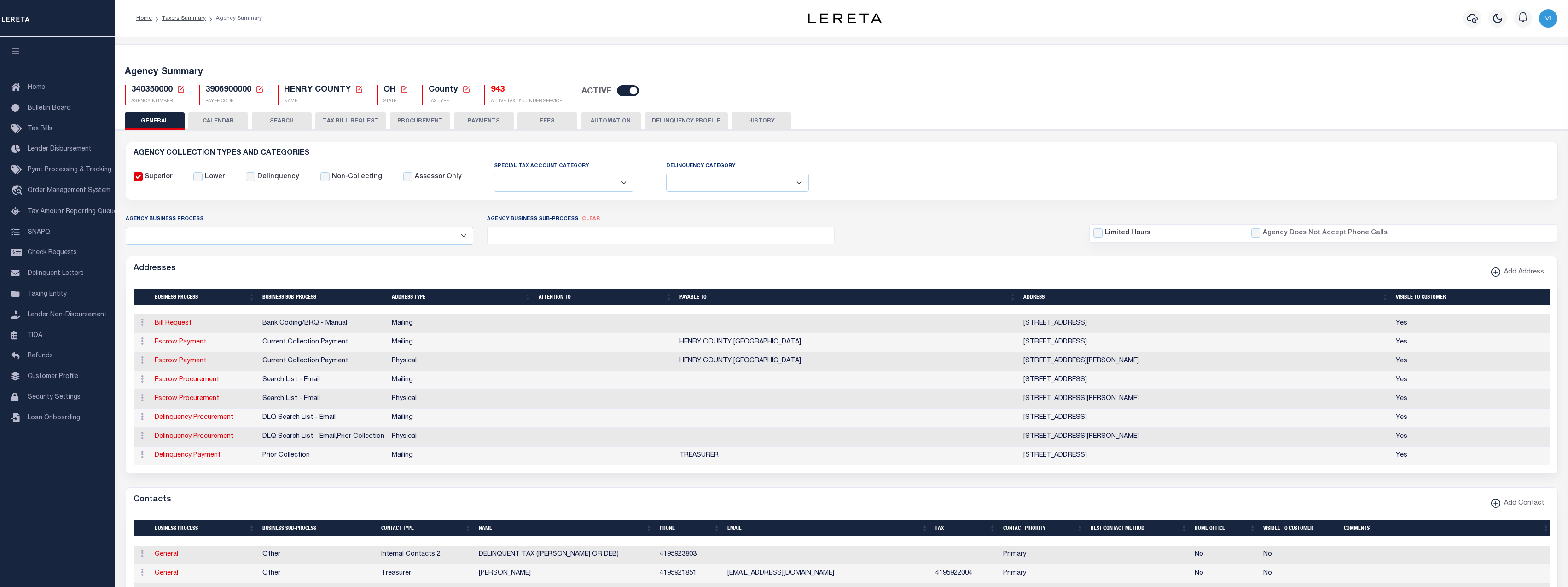
click at [161, 92] on span "340350000" at bounding box center [151, 90] width 41 height 9
click at [143, 88] on span "340350000" at bounding box center [151, 90] width 41 height 9
click at [902, 87] on div "340350000 Agency Number Edit Cancel Ok" at bounding box center [841, 92] width 1448 height 27
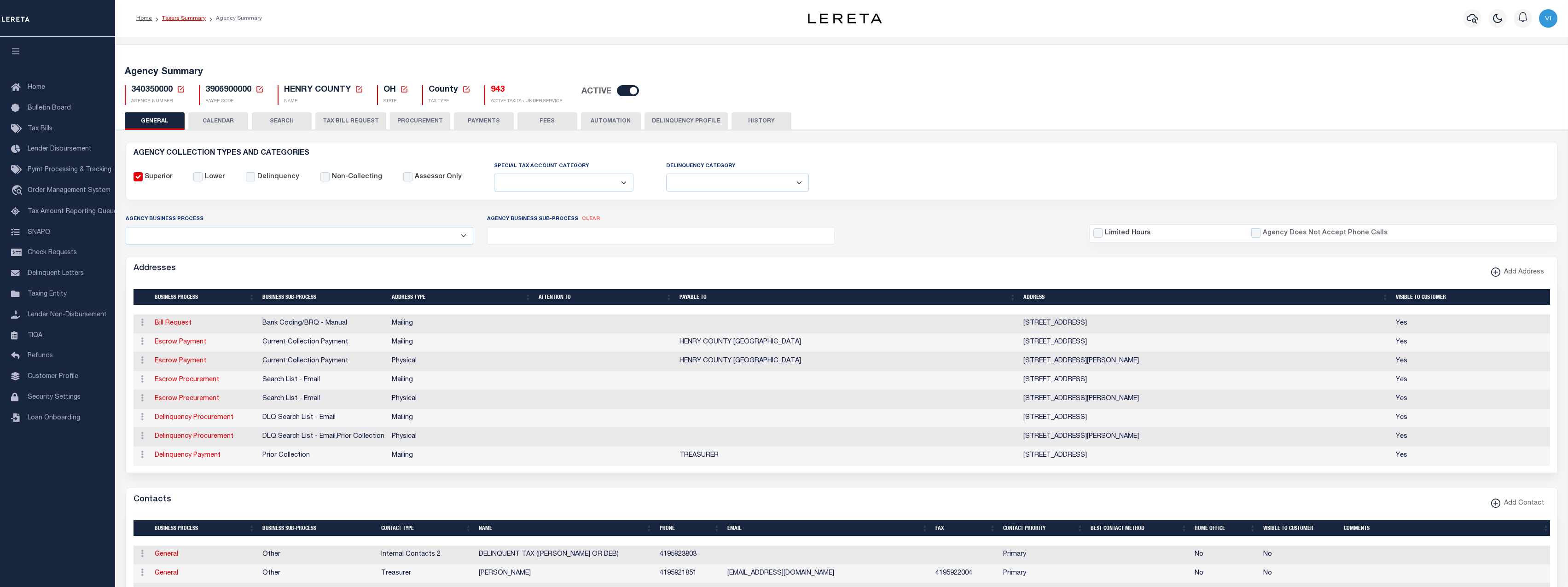
click at [182, 18] on link "Taxers Summary" at bounding box center [183, 18] width 43 height 6
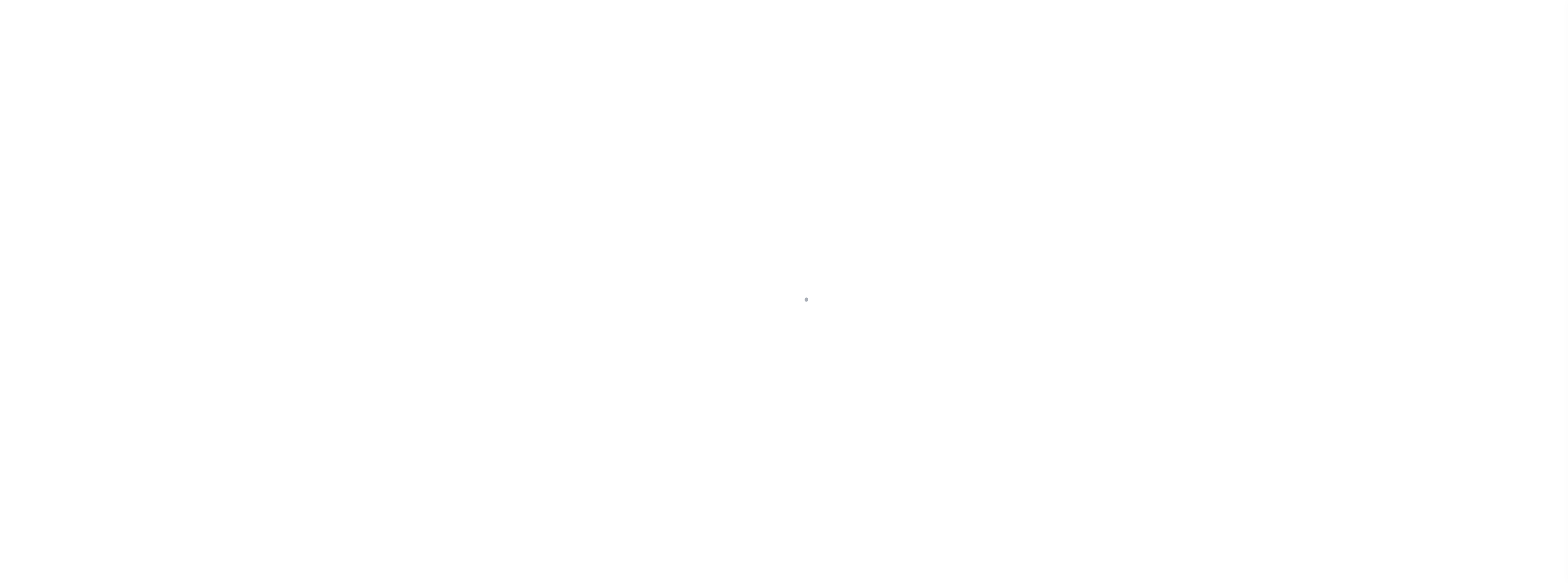
select select
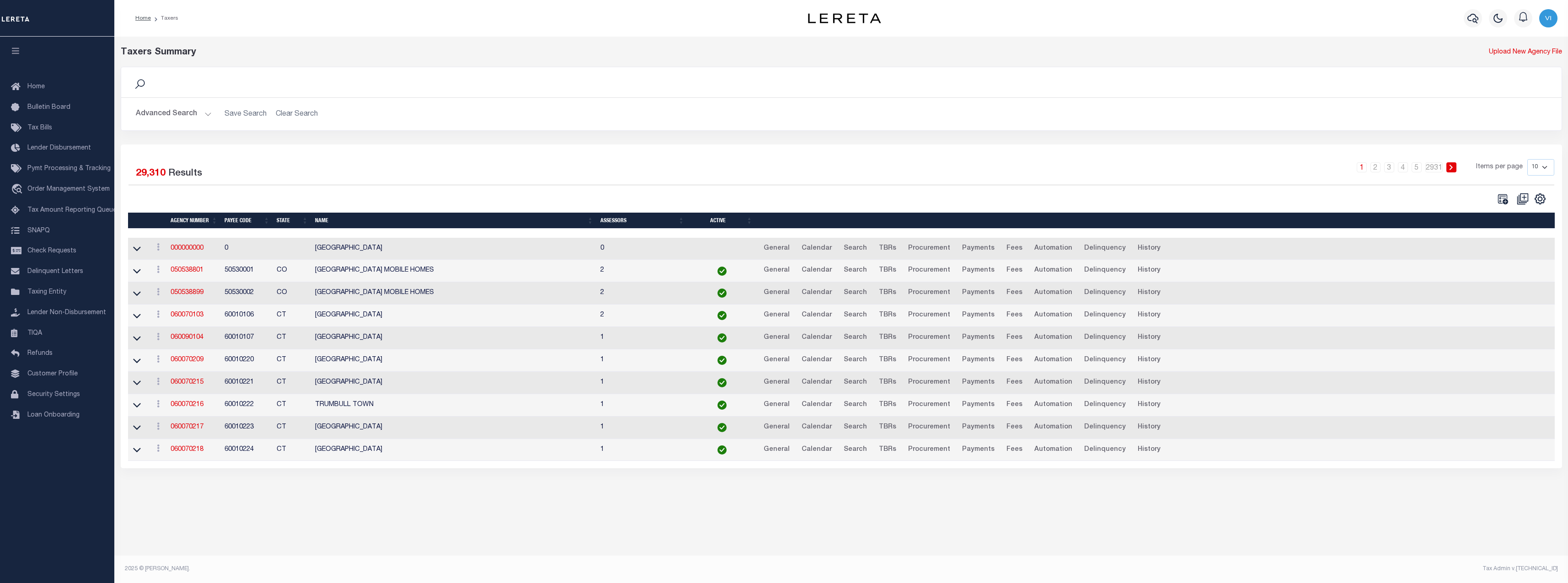
click at [183, 112] on button "Advanced Search" at bounding box center [173, 114] width 76 height 18
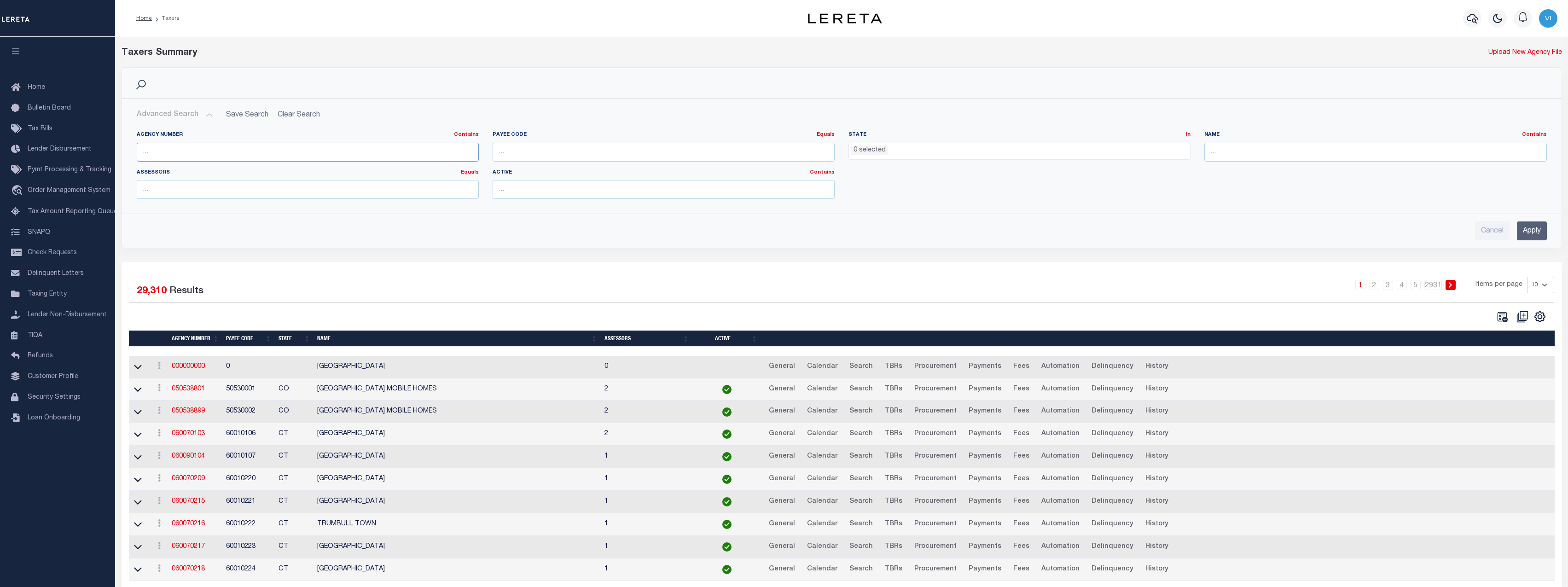
click at [345, 154] on input "text" at bounding box center [308, 153] width 343 height 19
paste input "340350000"
type input "340350000"
click at [1536, 232] on input "Apply" at bounding box center [1531, 232] width 30 height 19
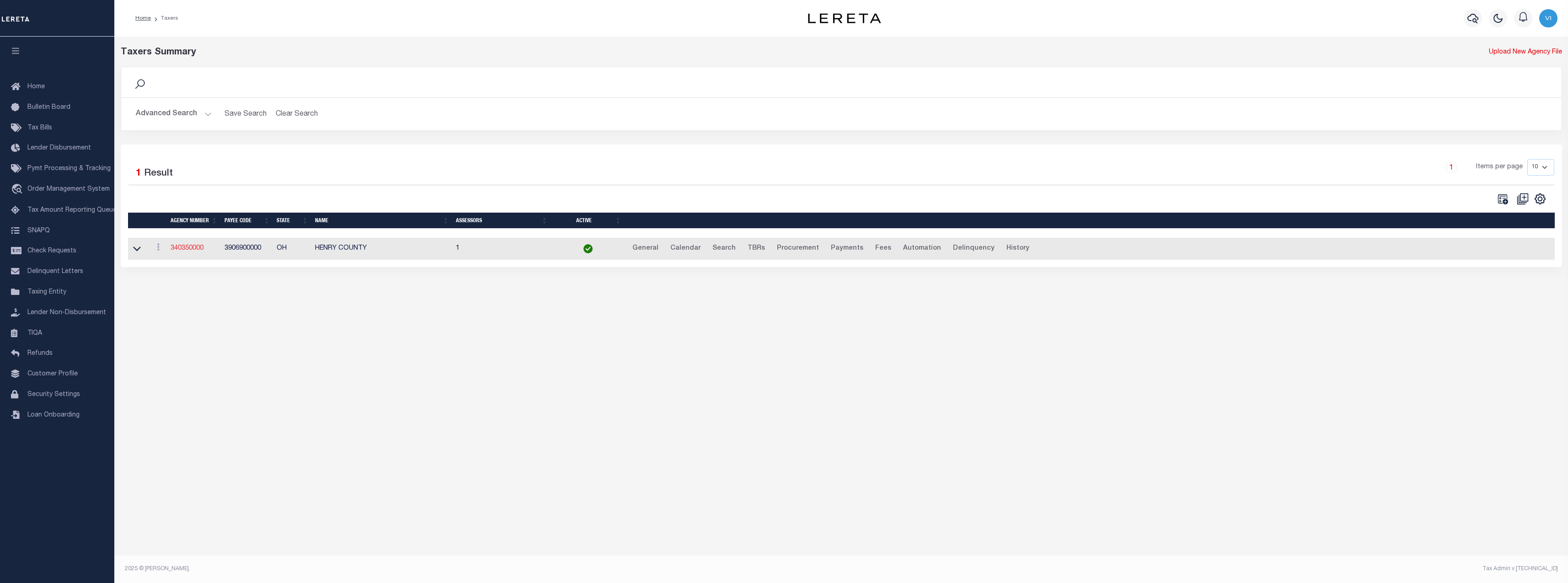
click at [187, 250] on link "340350000" at bounding box center [187, 248] width 33 height 7
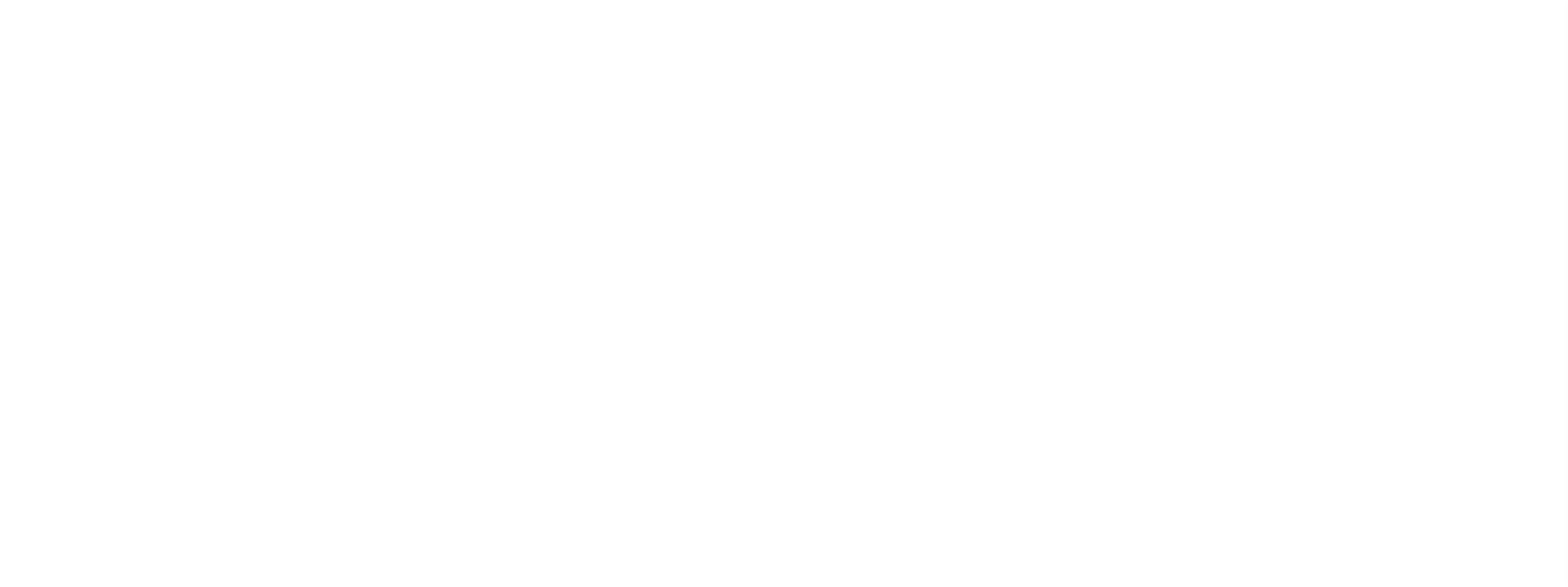
select select
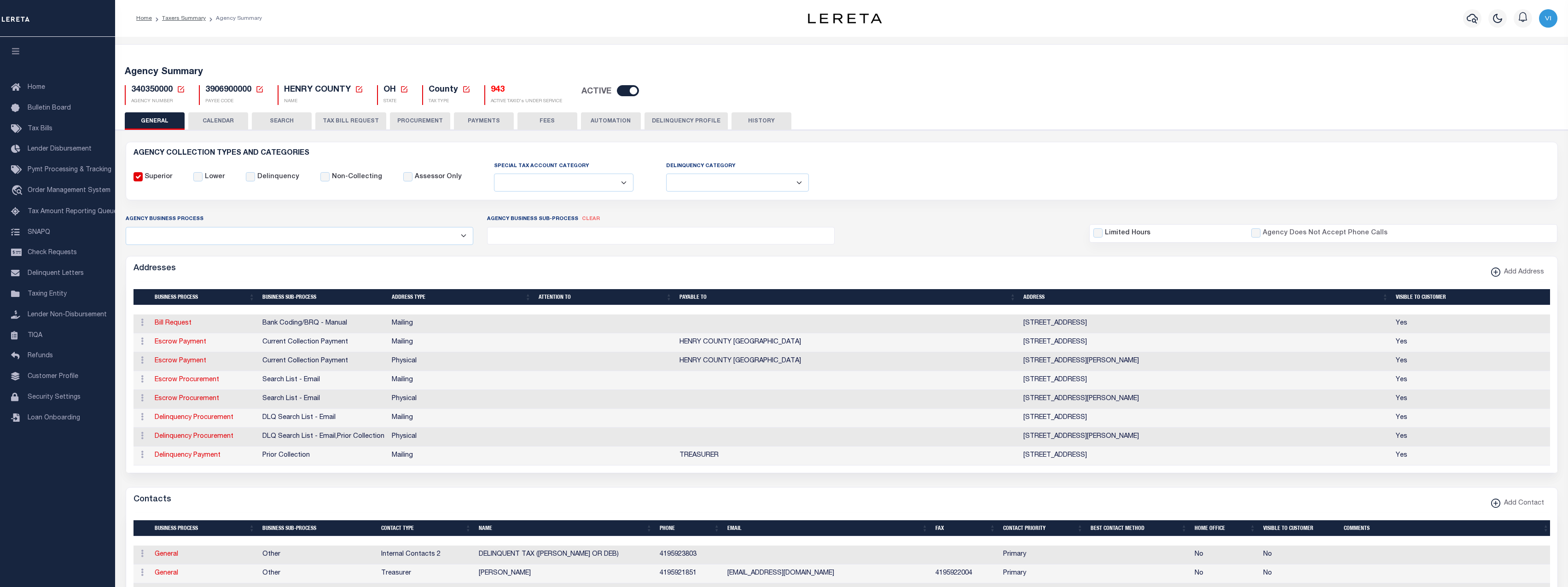
scroll to position [208, 0]
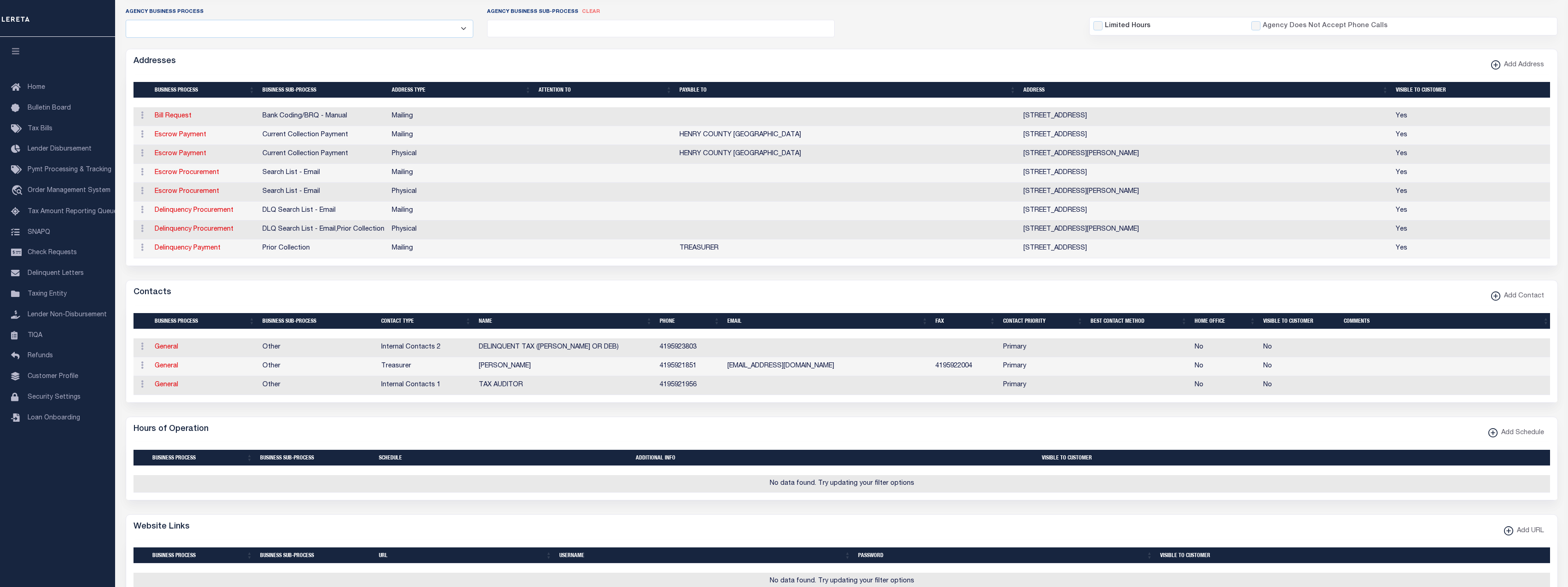
drag, startPoint x: 1122, startPoint y: 116, endPoint x: 1142, endPoint y: 118, distance: 20.1
click at [1142, 118] on td "[STREET_ADDRESS]" at bounding box center [1206, 117] width 372 height 19
copy td "43545"
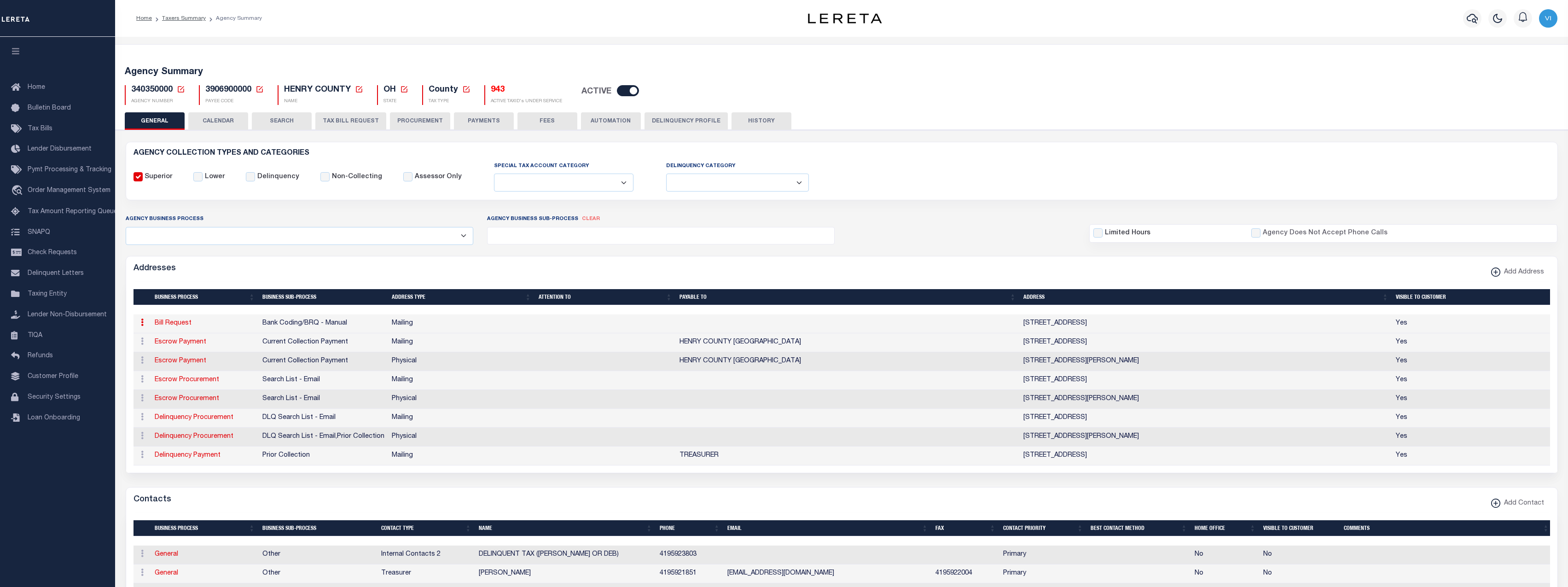
click at [145, 84] on div "340350000 Agency Number Edit Cancel Ok" at bounding box center [841, 92] width 1448 height 27
copy h5 "340350000"
click at [994, 94] on div "340350000 Agency Number Edit Cancel Ok" at bounding box center [841, 92] width 1448 height 27
click at [183, 90] on icon at bounding box center [180, 89] width 7 height 7
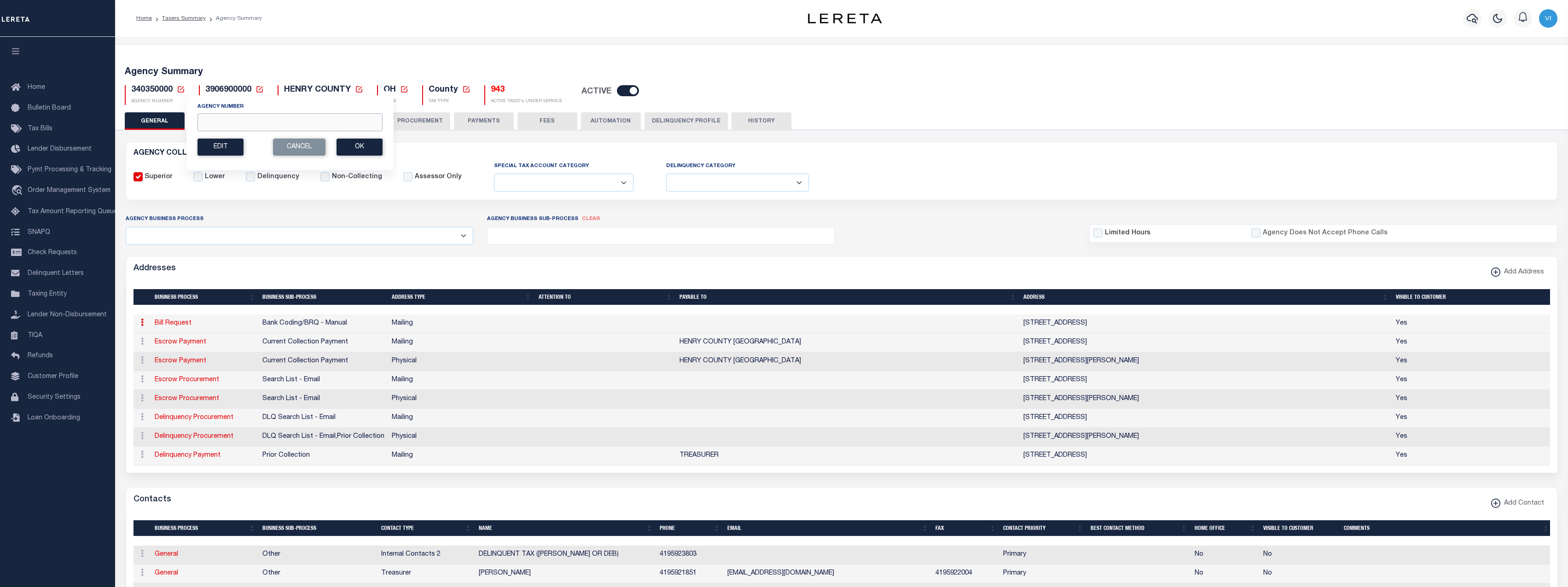
click at [263, 122] on input "Agency Number" at bounding box center [290, 122] width 185 height 18
paste input "340630000"
type input "340630000"
click at [366, 149] on button "Ok" at bounding box center [360, 148] width 46 height 17
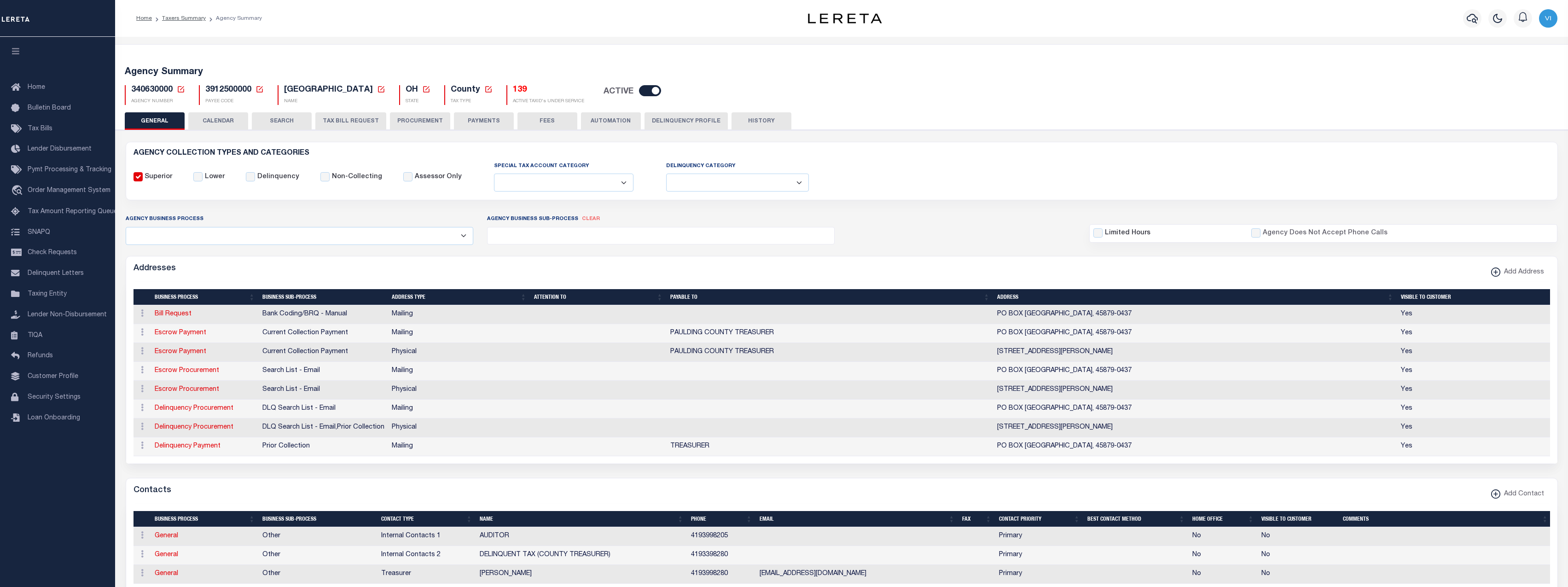
select select
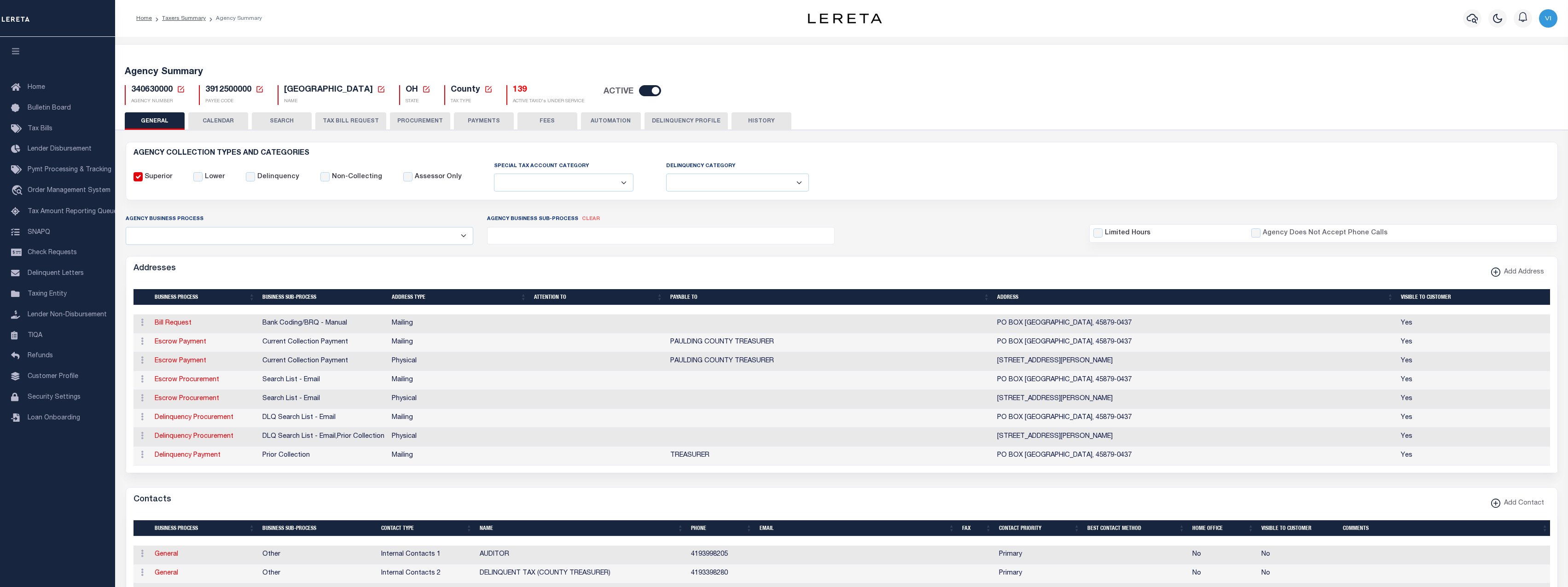
click at [155, 86] on span "340630000" at bounding box center [151, 90] width 41 height 9
copy h5 "340630000"
click at [182, 90] on icon at bounding box center [180, 89] width 9 height 9
click at [296, 125] on input "Agency Number" at bounding box center [290, 122] width 185 height 18
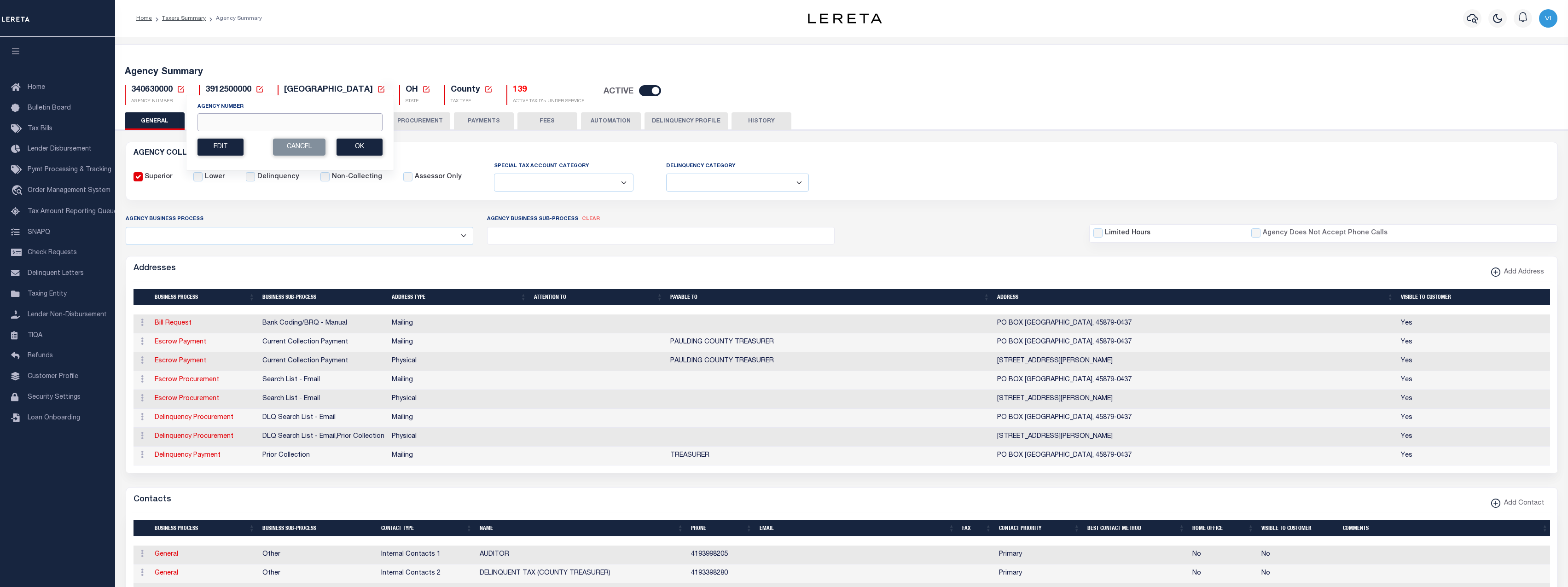
paste input "120490000"
type input "120490000"
click at [364, 147] on button "Ok" at bounding box center [360, 148] width 46 height 17
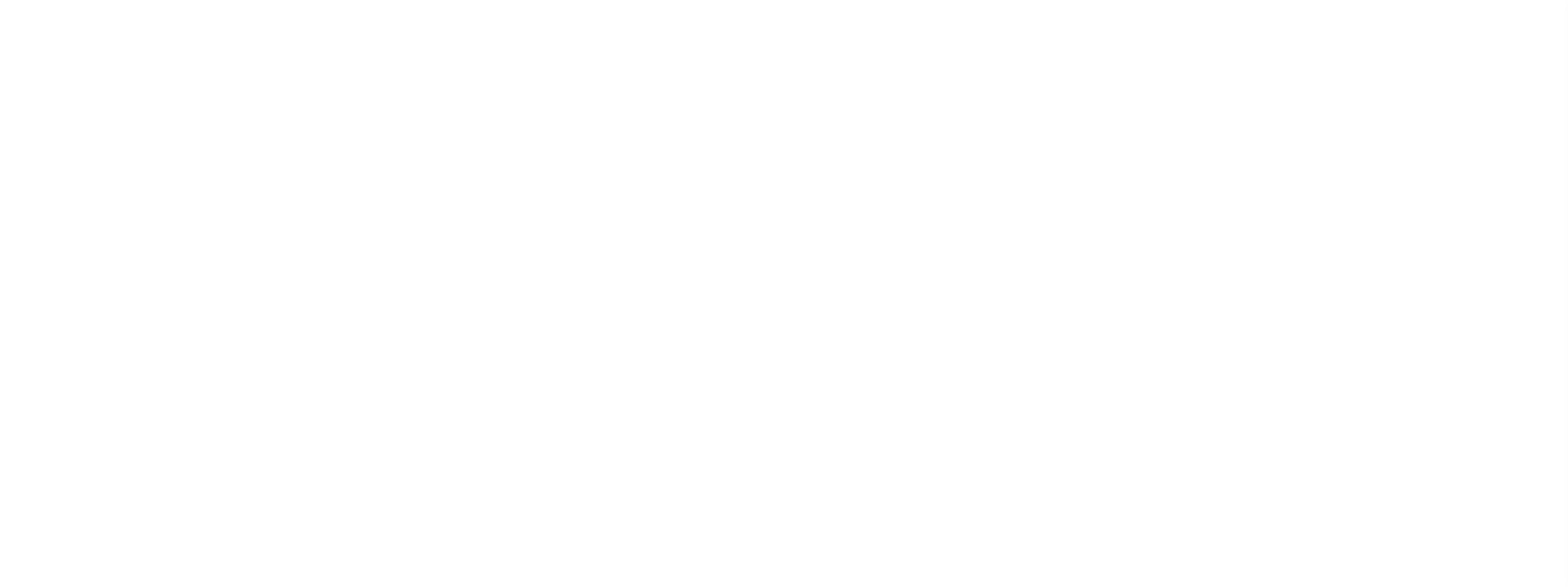
select select
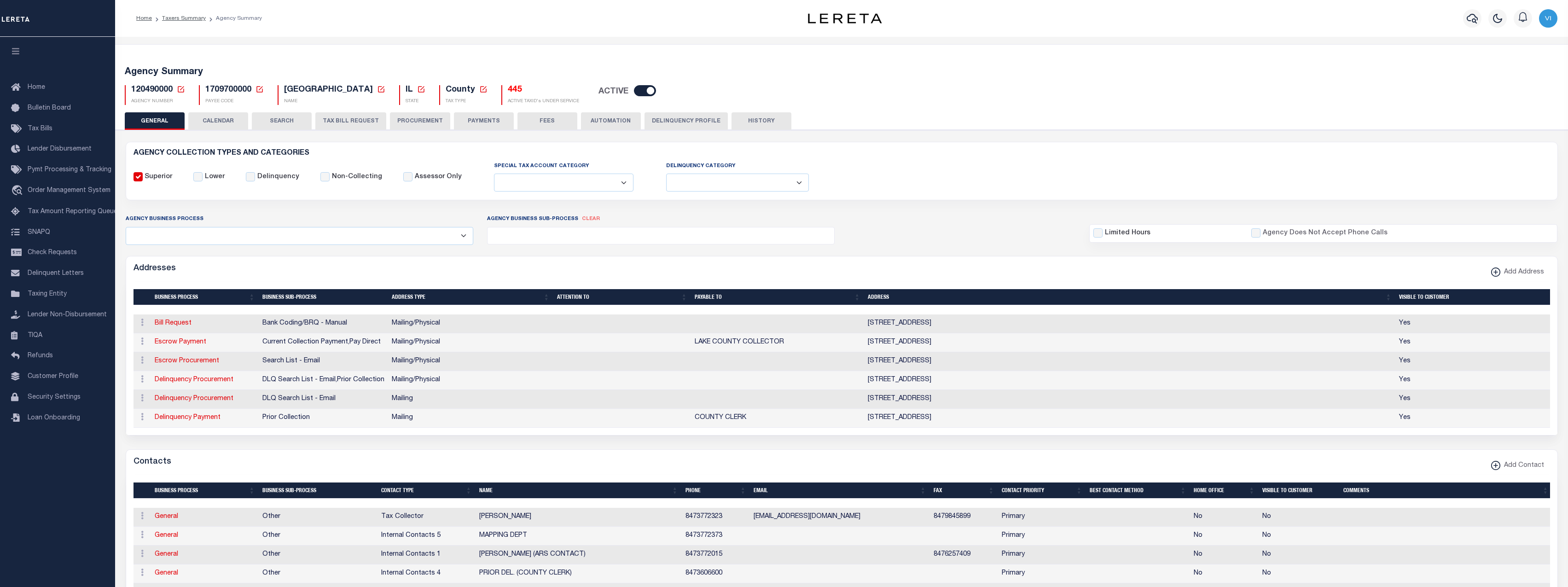
click at [890, 112] on div "GENERAL CALENDAR SEARCH TAX BILL REQUEST PROCUREMENT PAYMENTS" at bounding box center [841, 121] width 1435 height 17
click at [433, 587] on html "Home Taxers Summary Agency Summary Profile" at bounding box center [784, 566] width 1568 height 1132
click at [152, 89] on span "120490000" at bounding box center [151, 90] width 41 height 9
copy h5 "120490000"
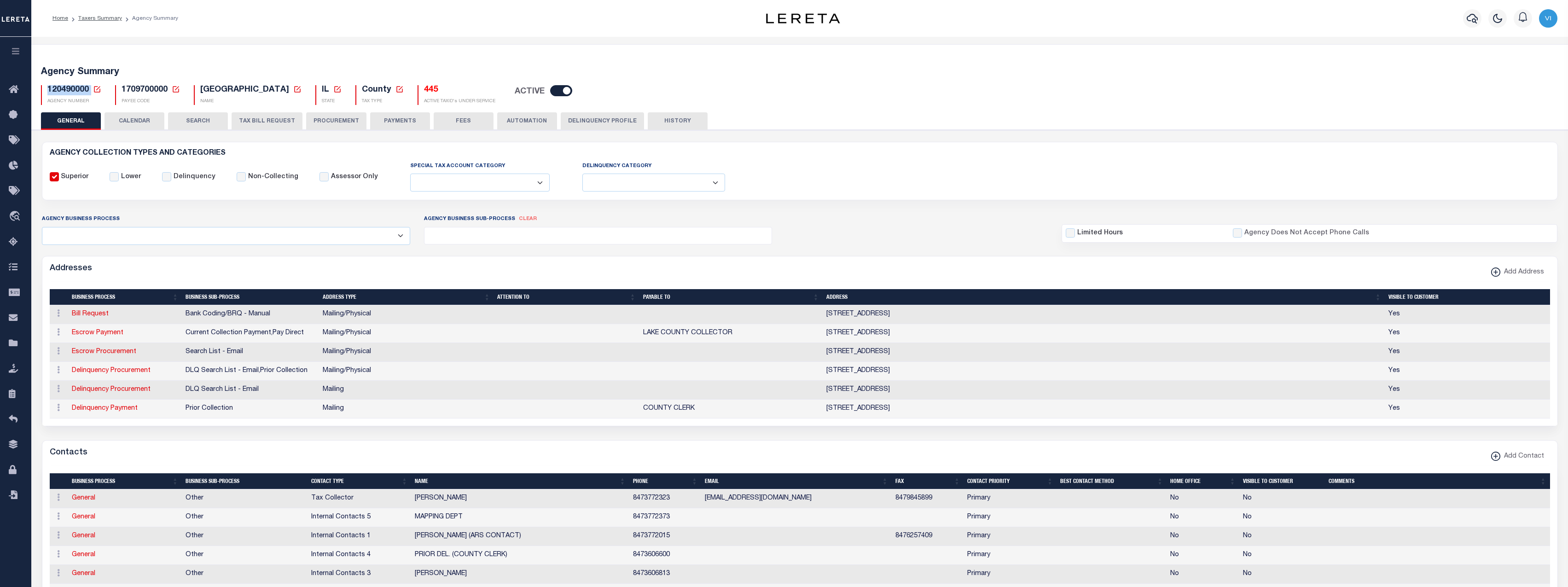
click at [96, 88] on icon at bounding box center [96, 89] width 9 height 9
click at [183, 125] on input "Agency Number" at bounding box center [206, 122] width 185 height 18
paste input "030010000"
type input "030010000"
click at [289, 146] on button "Ok" at bounding box center [276, 148] width 46 height 17
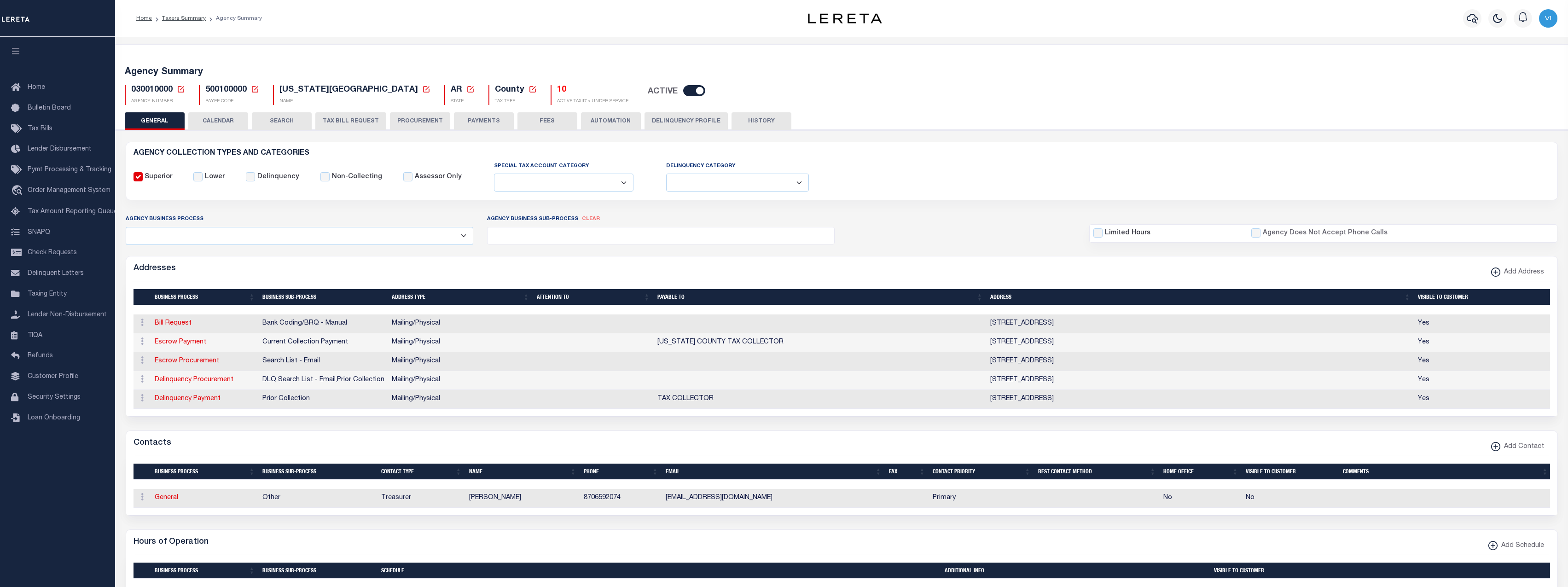
select select
